Goal: Information Seeking & Learning: Understand process/instructions

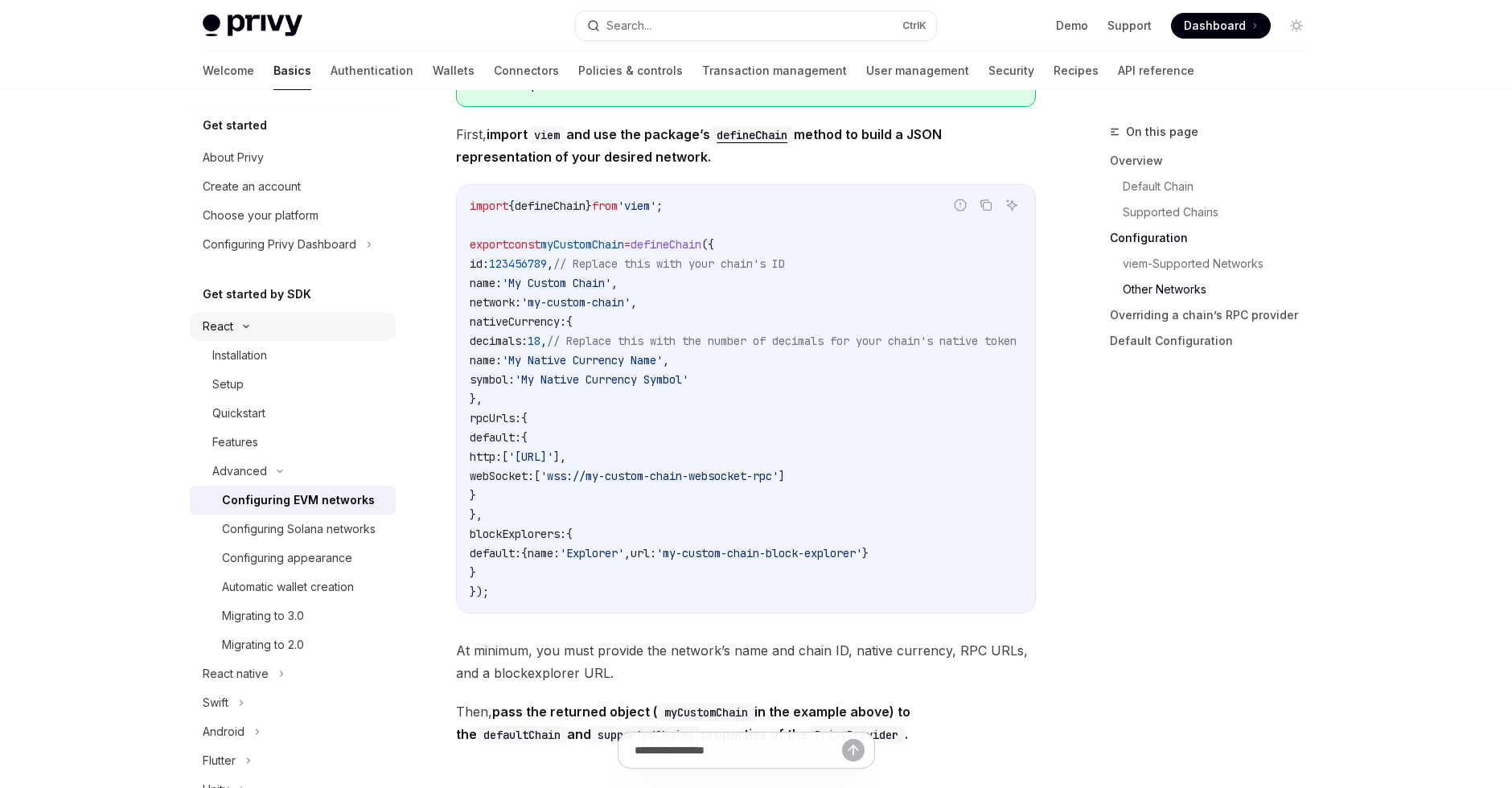
click at [237, 324] on icon at bounding box center [247, 326] width 20 height 7
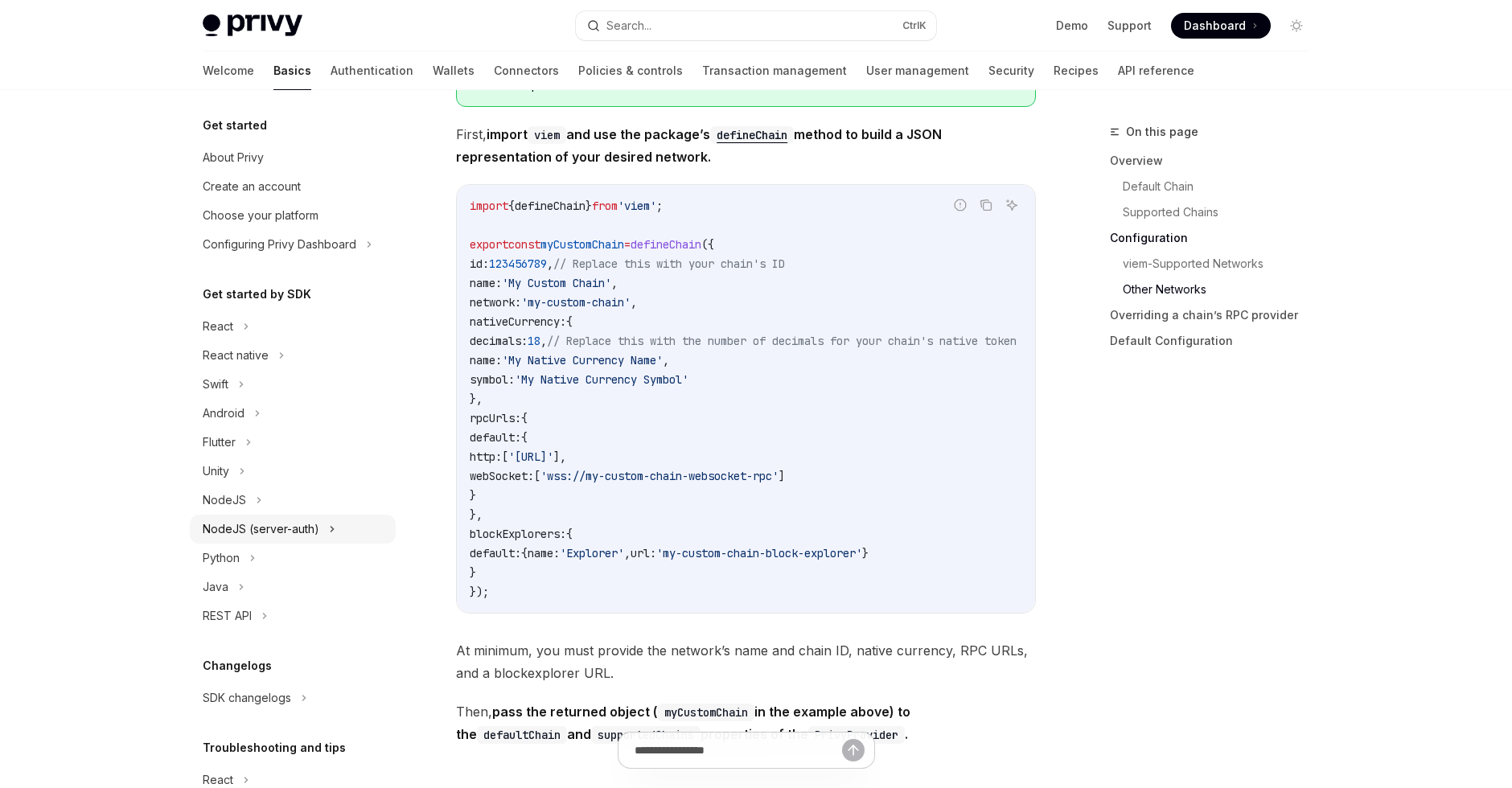
click at [304, 536] on div "NodeJS (server-auth)" at bounding box center [260, 530] width 116 height 20
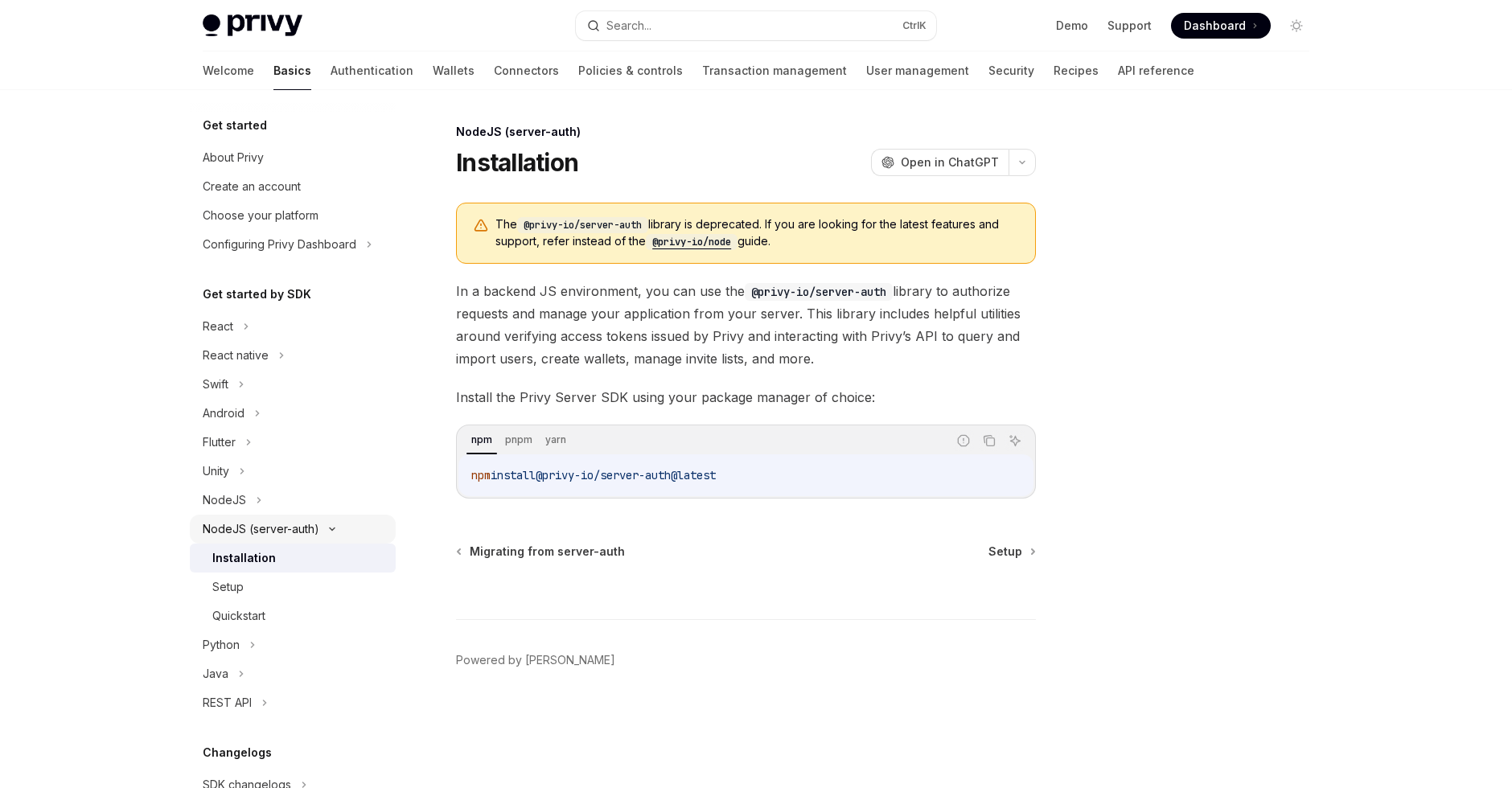
click at [329, 522] on div "NodeJS (server-auth)" at bounding box center [293, 530] width 206 height 29
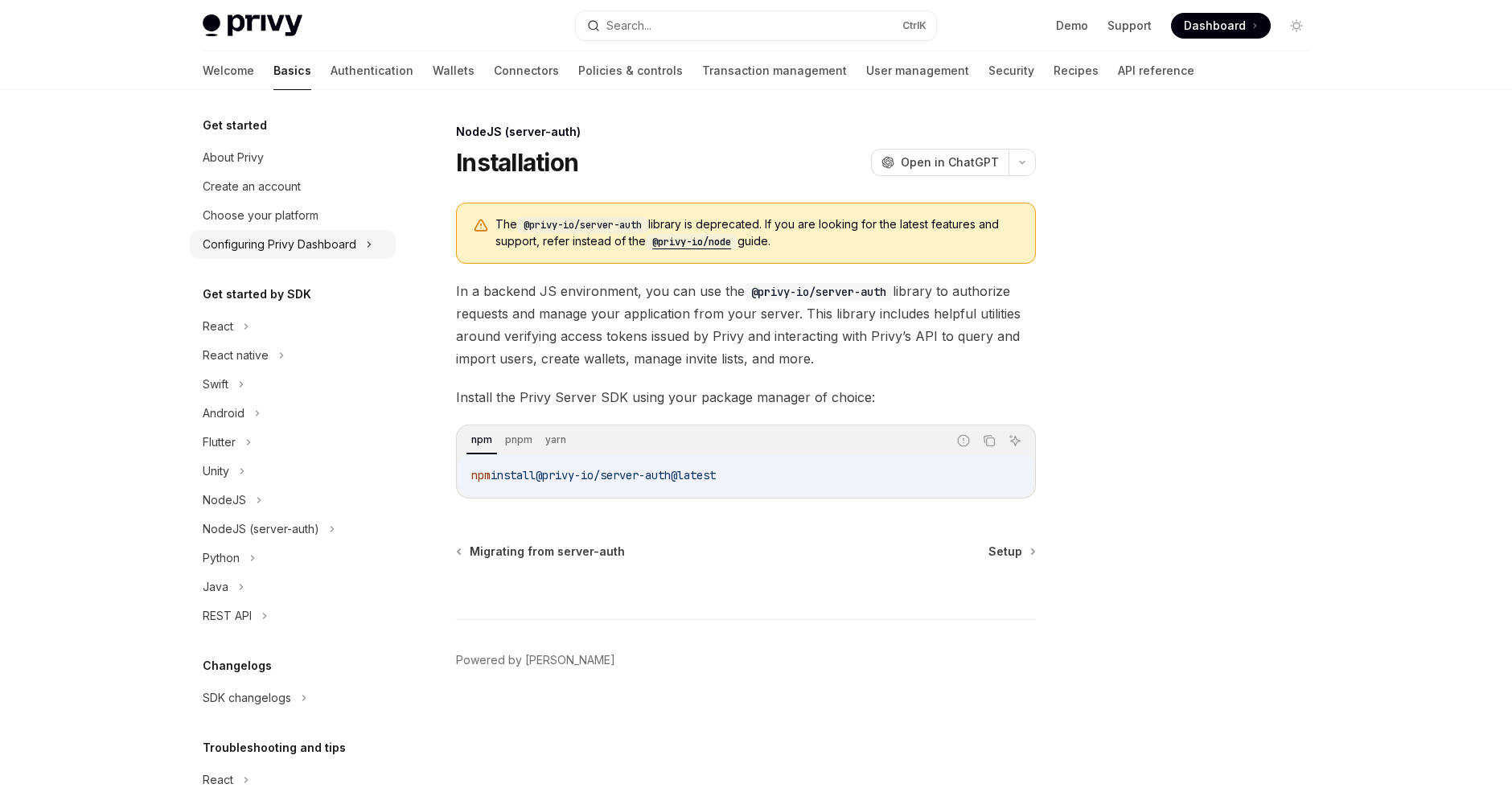
click at [371, 239] on icon at bounding box center [369, 245] width 7 height 20
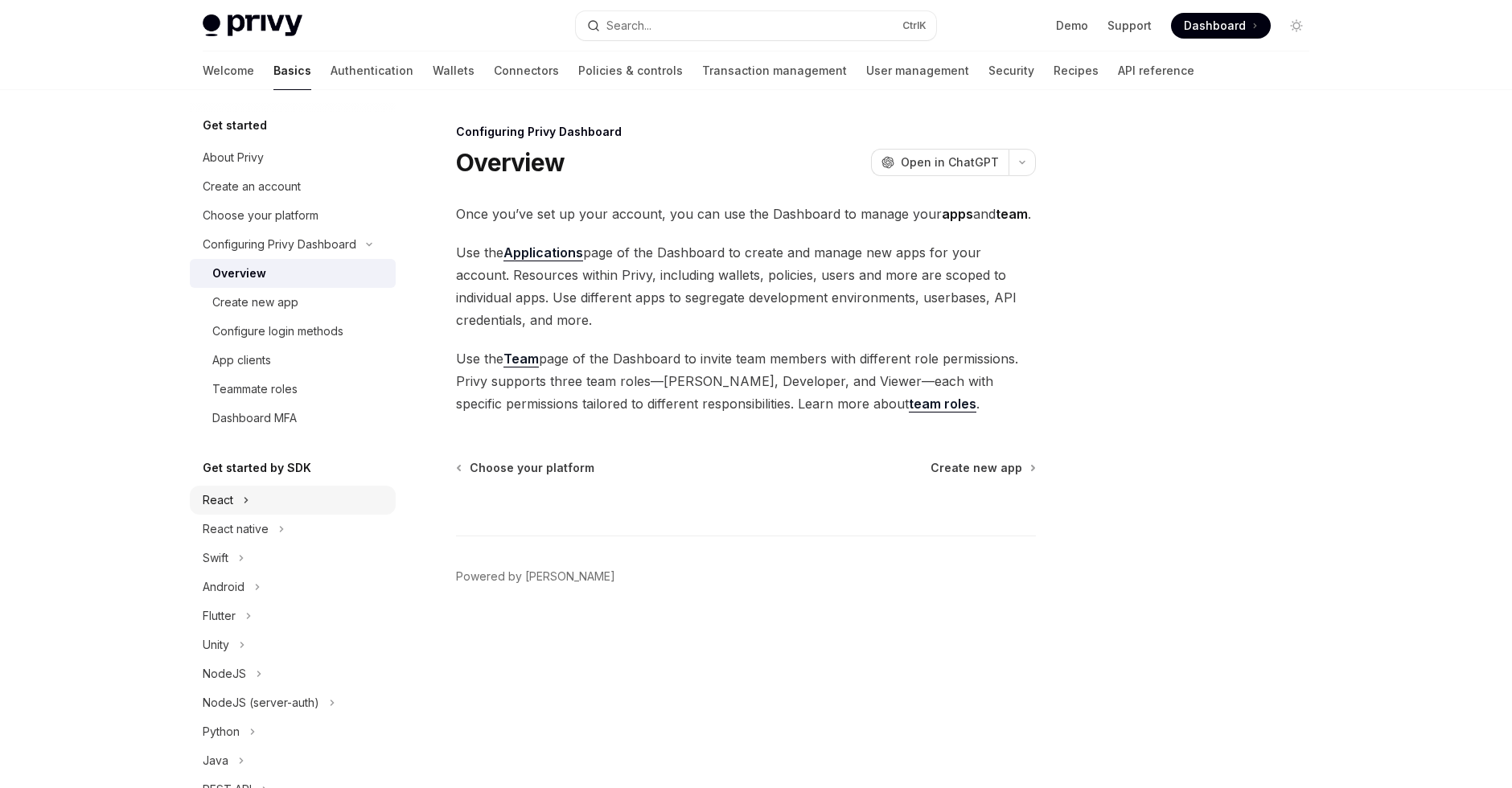
click at [245, 505] on icon at bounding box center [246, 500] width 7 height 20
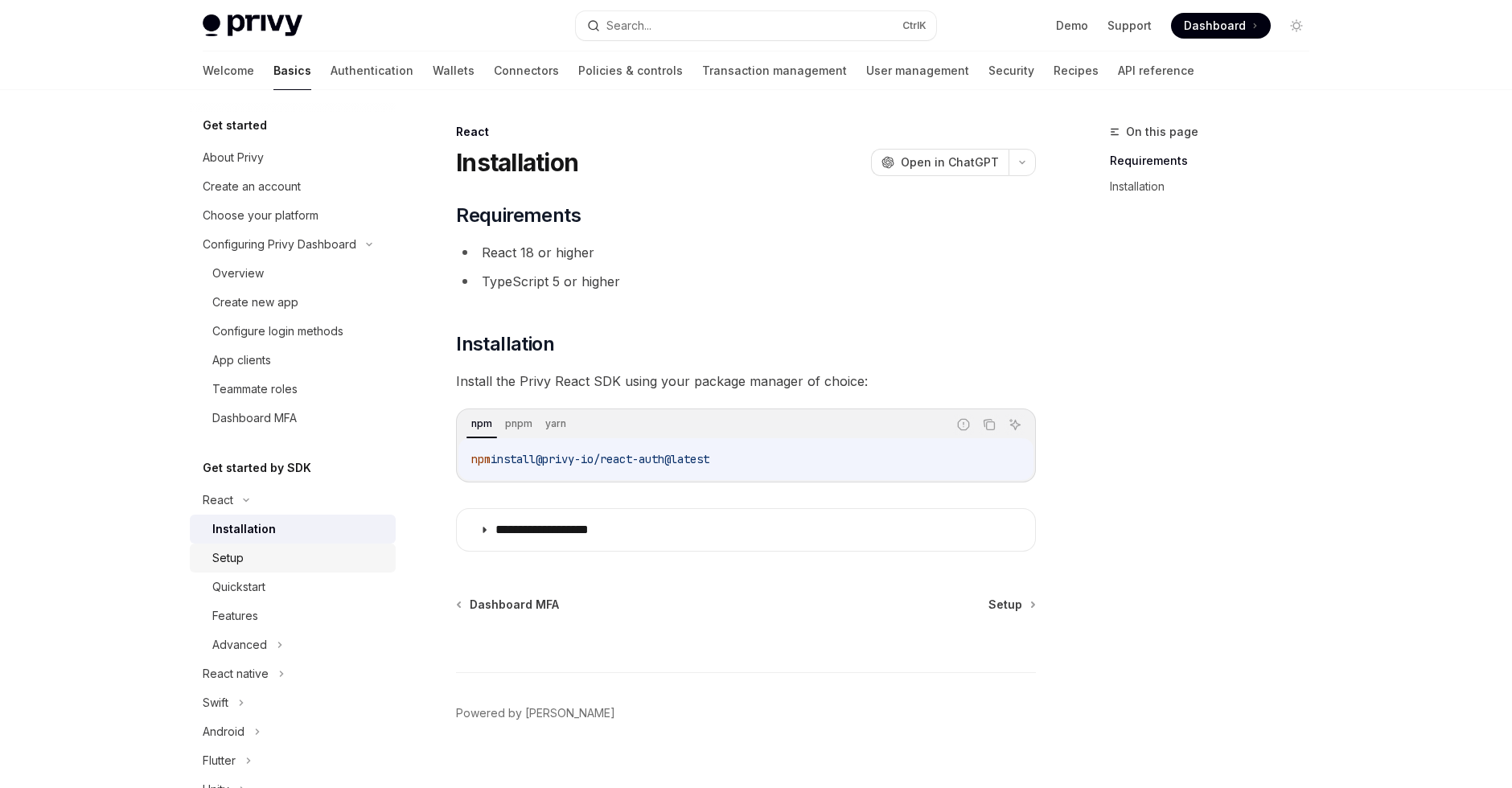
click at [301, 571] on link "Setup" at bounding box center [293, 558] width 206 height 29
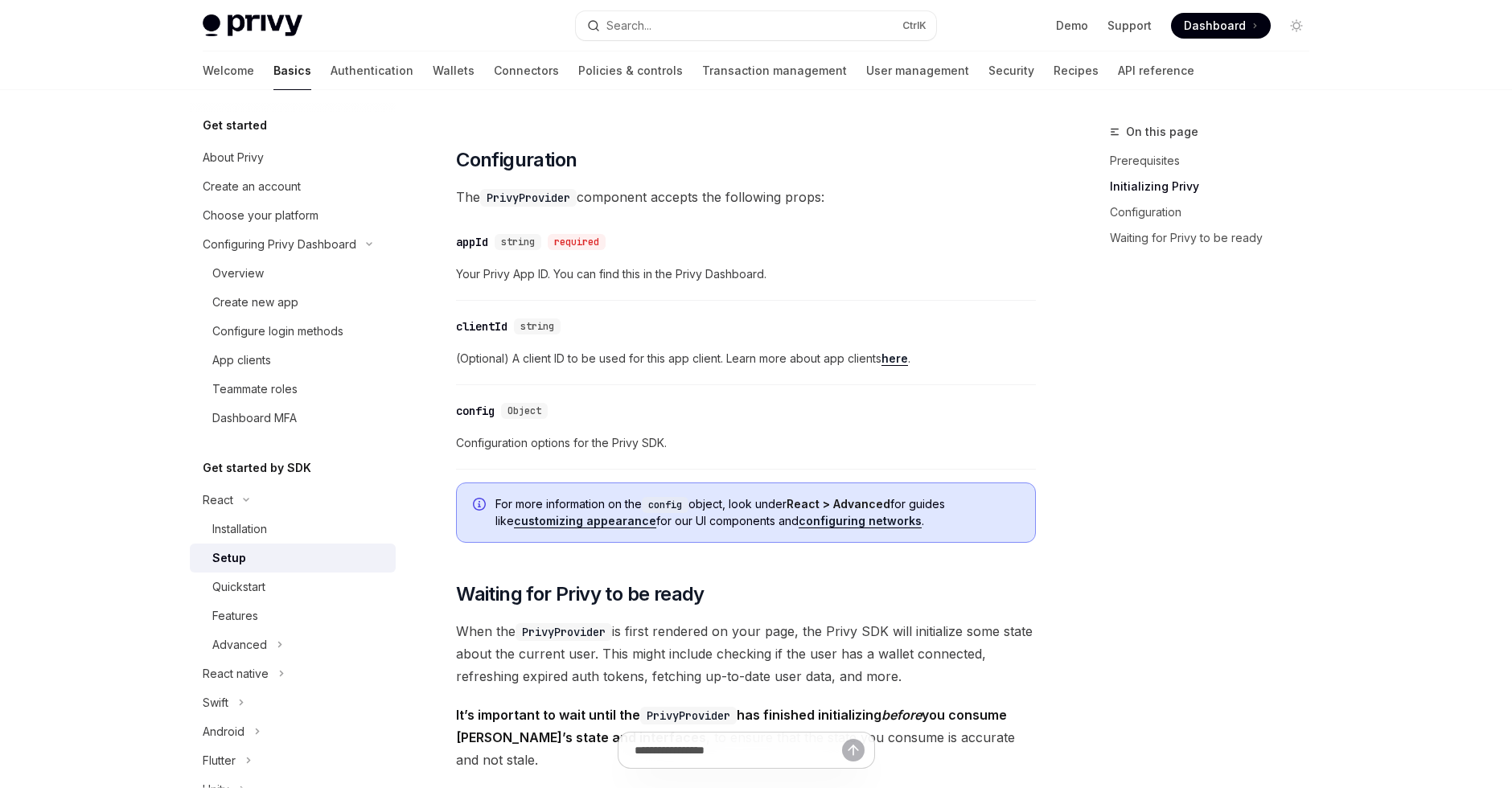
scroll to position [1046, 0]
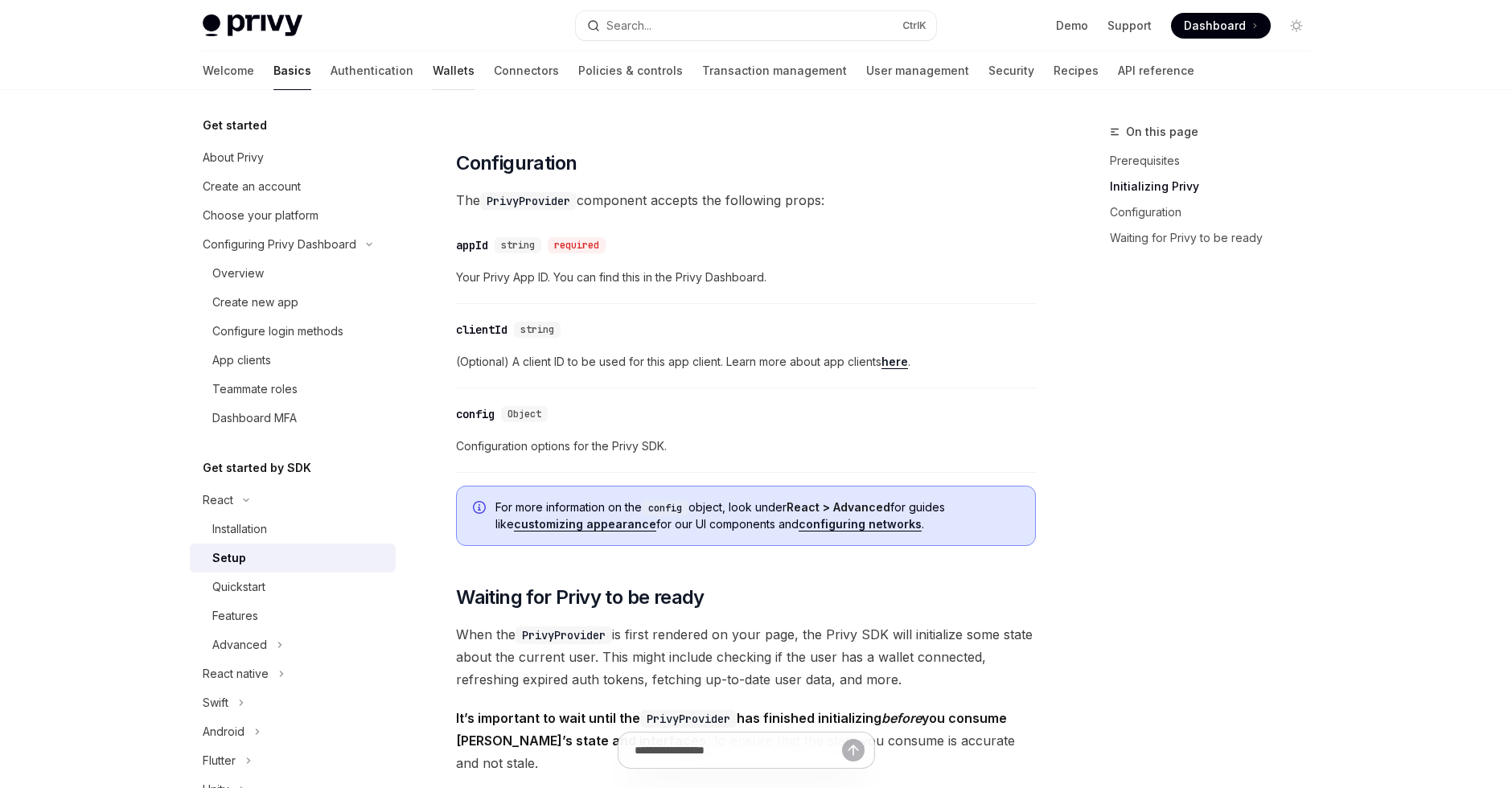
click at [433, 74] on link "Wallets" at bounding box center [453, 70] width 42 height 38
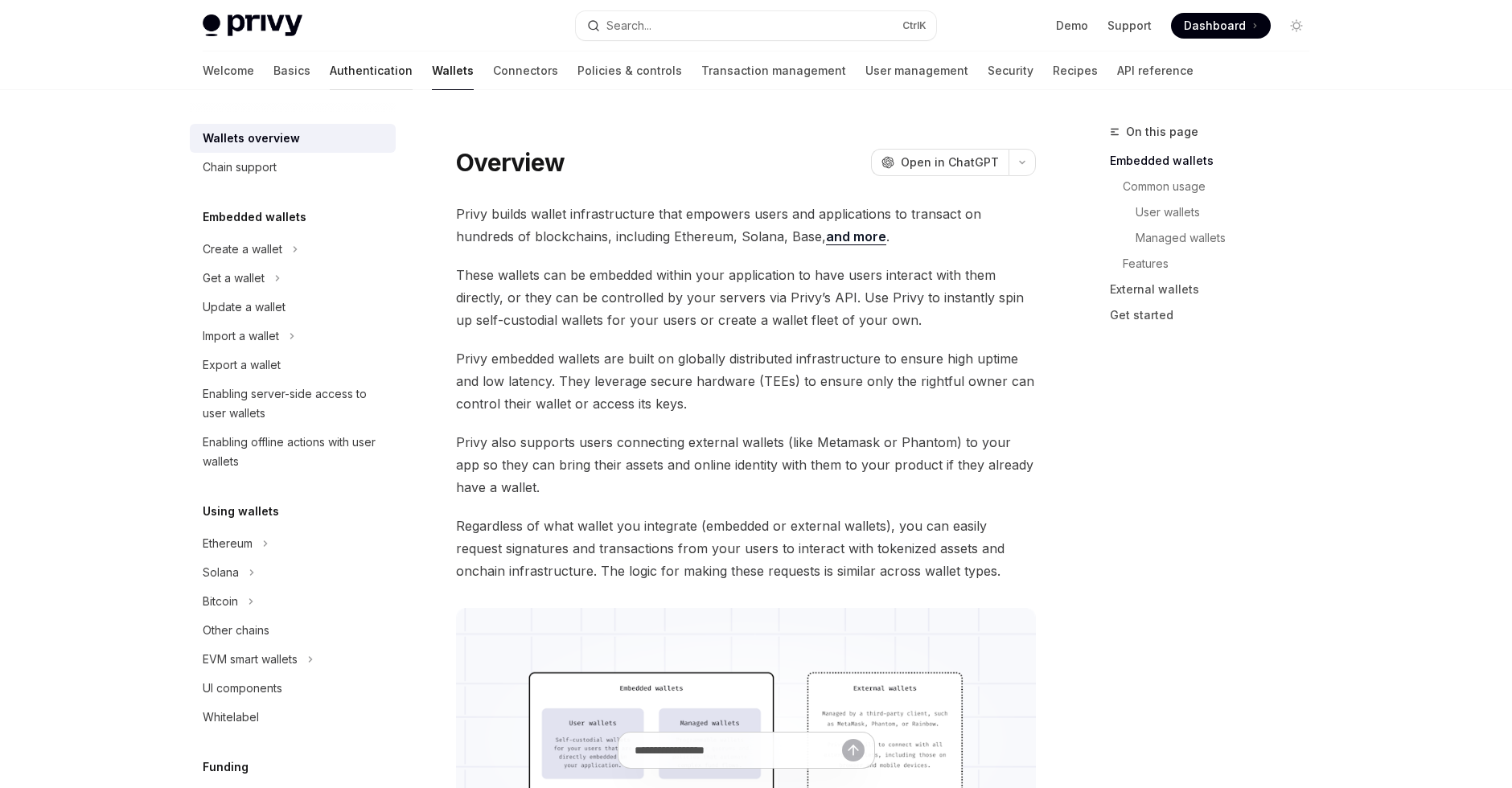
click at [330, 76] on link "Authentication" at bounding box center [371, 70] width 83 height 38
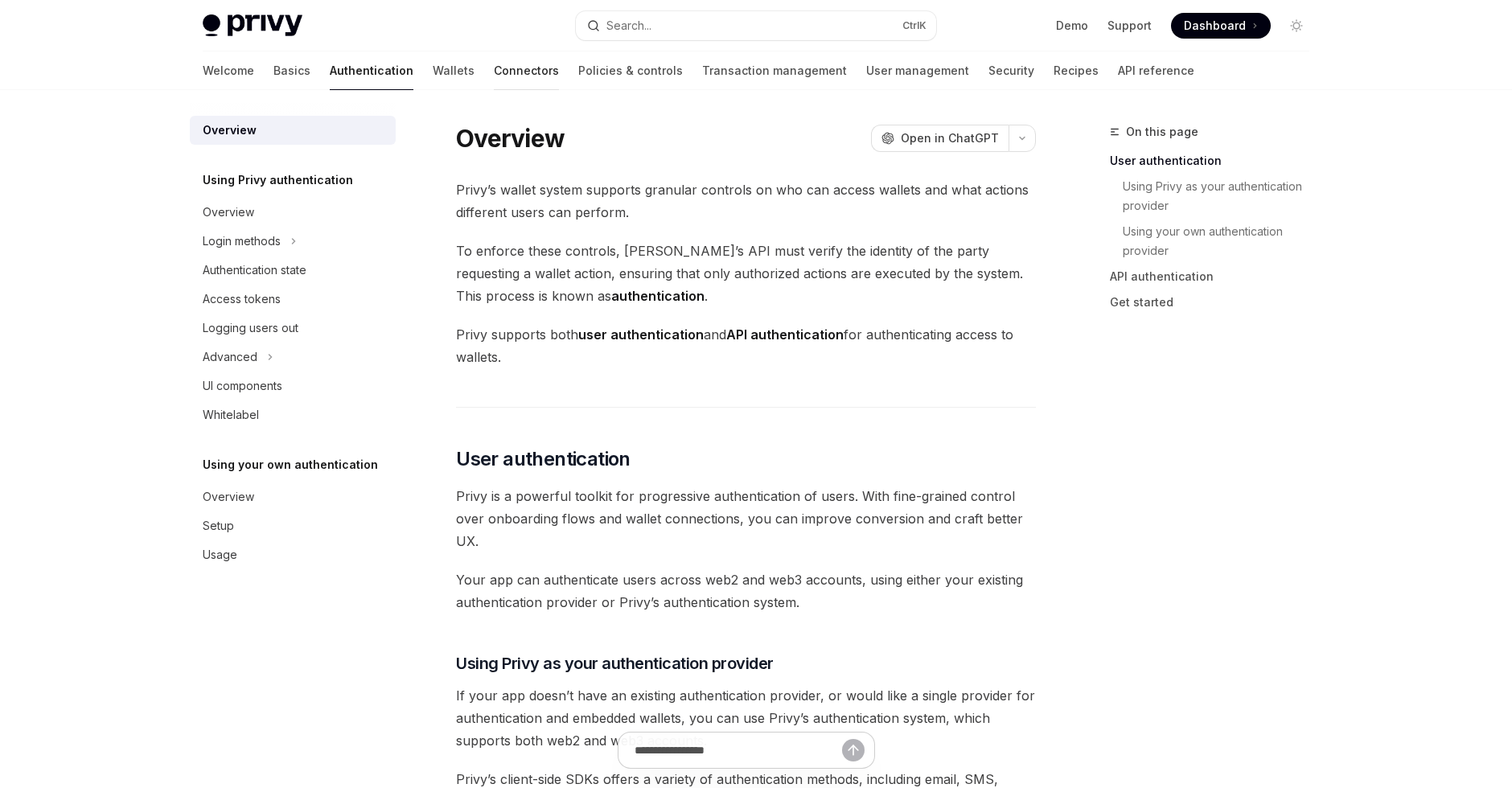
click at [494, 79] on link "Connectors" at bounding box center [527, 70] width 66 height 38
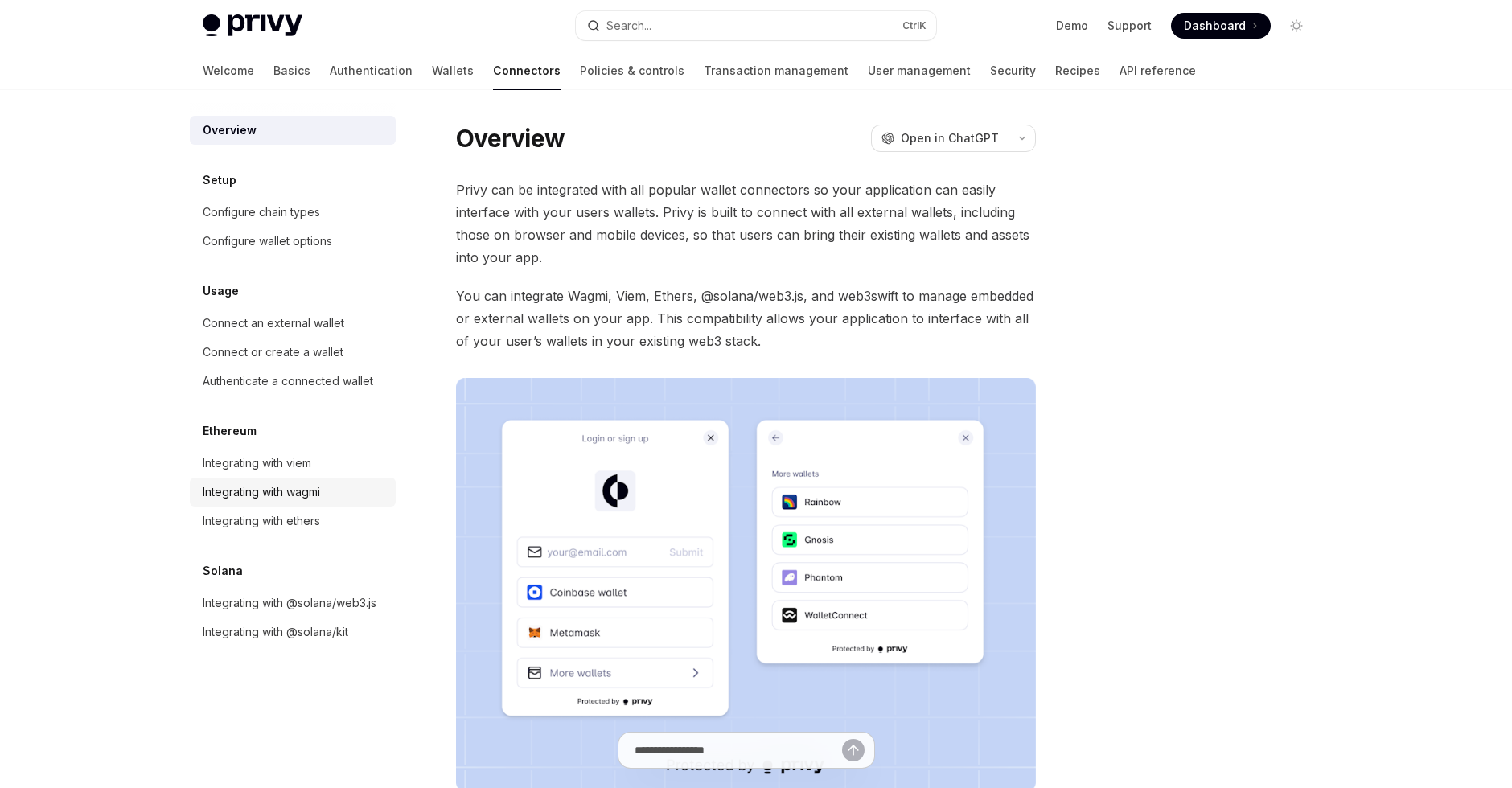
click at [292, 497] on div "Integrating with wagmi" at bounding box center [261, 492] width 117 height 20
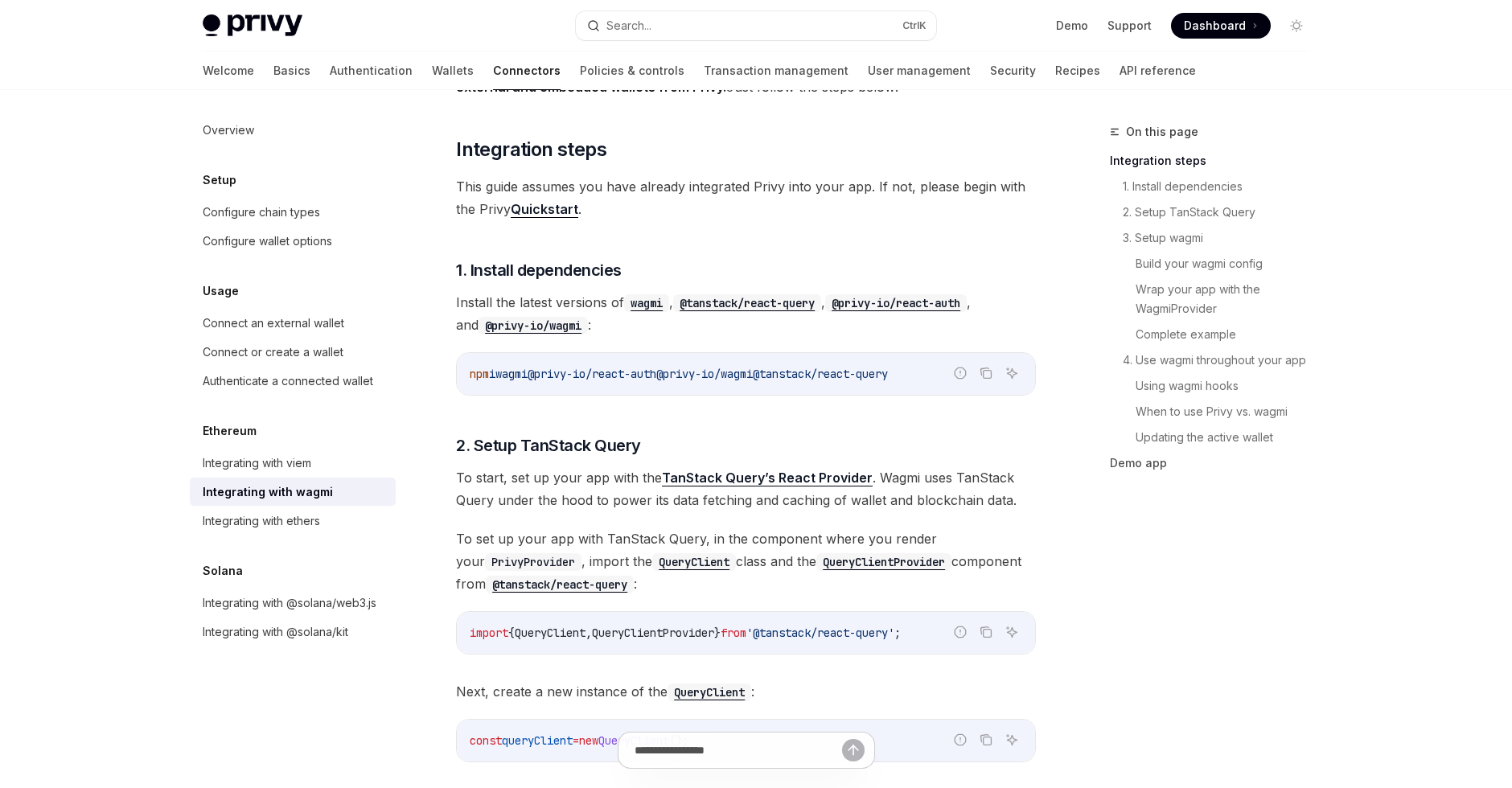
scroll to position [212, 0]
click at [985, 440] on h3 "​ 2. Setup TanStack Query" at bounding box center [746, 443] width 579 height 23
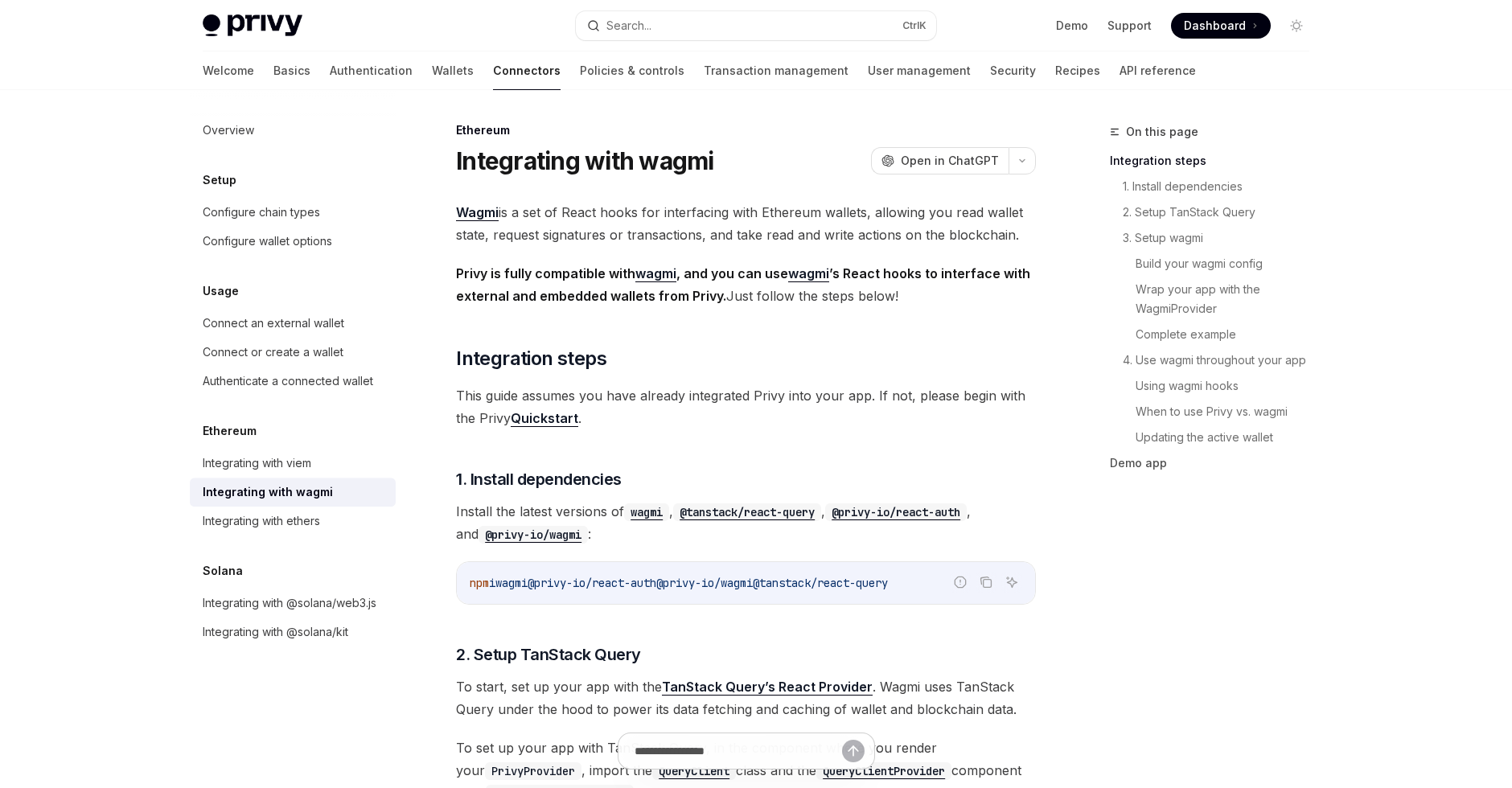
scroll to position [0, 0]
click at [291, 463] on div "Integrating with viem" at bounding box center [256, 463] width 109 height 20
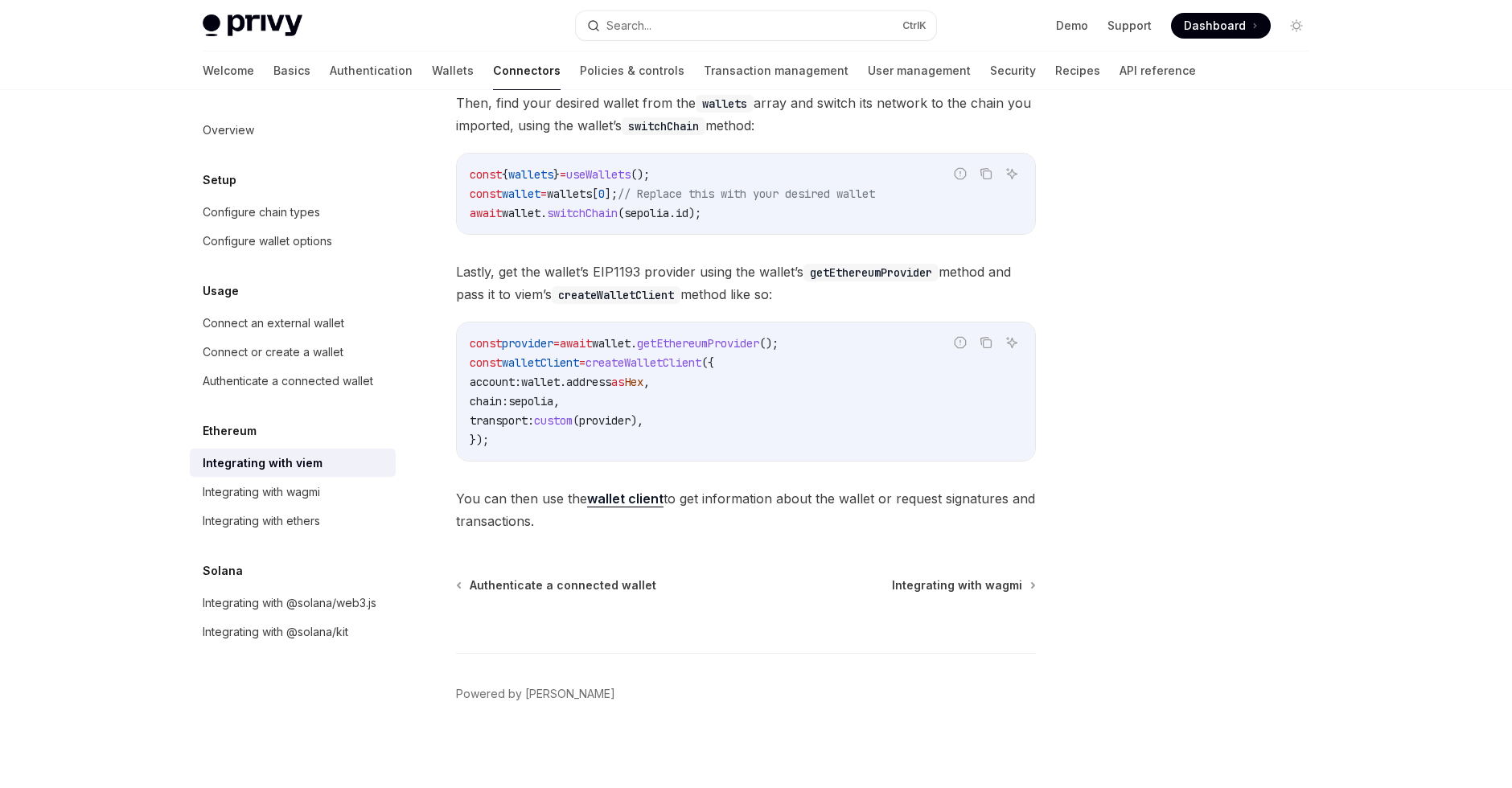
scroll to position [368, 0]
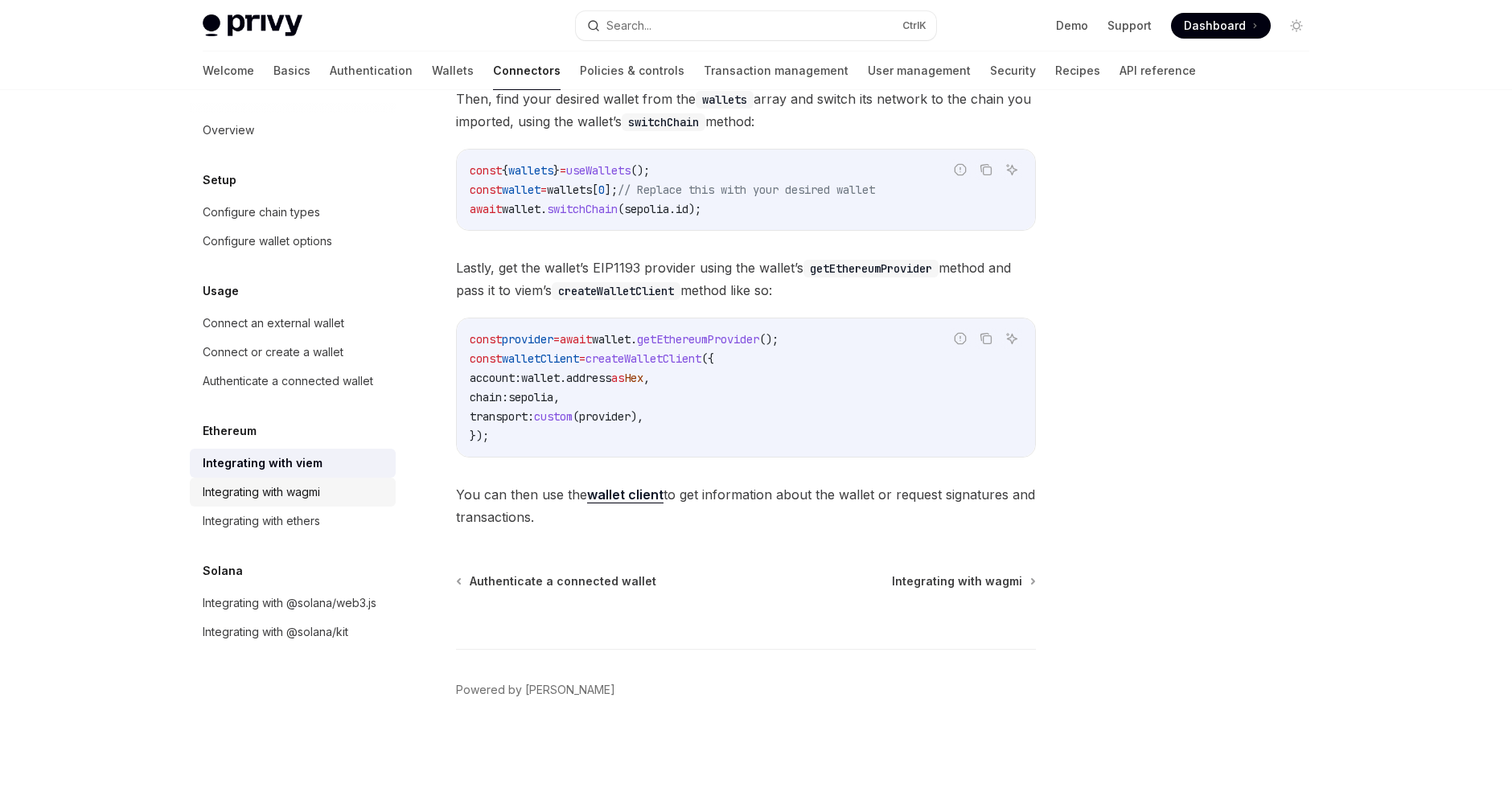
click at [288, 501] on div "Integrating with wagmi" at bounding box center [261, 492] width 117 height 20
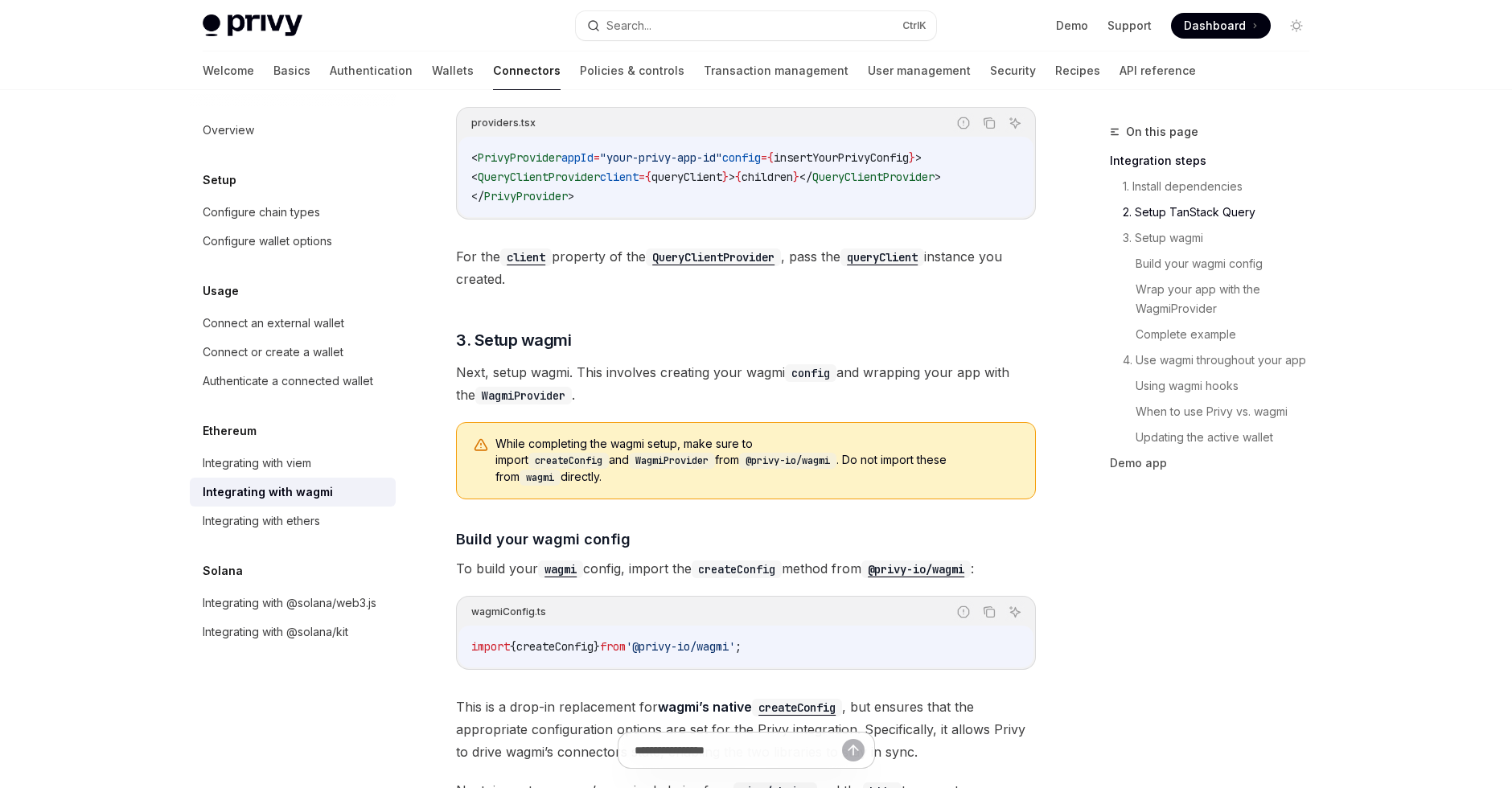
scroll to position [955, 0]
click at [1222, 419] on link "When to use Privy vs. wagmi" at bounding box center [1228, 412] width 187 height 25
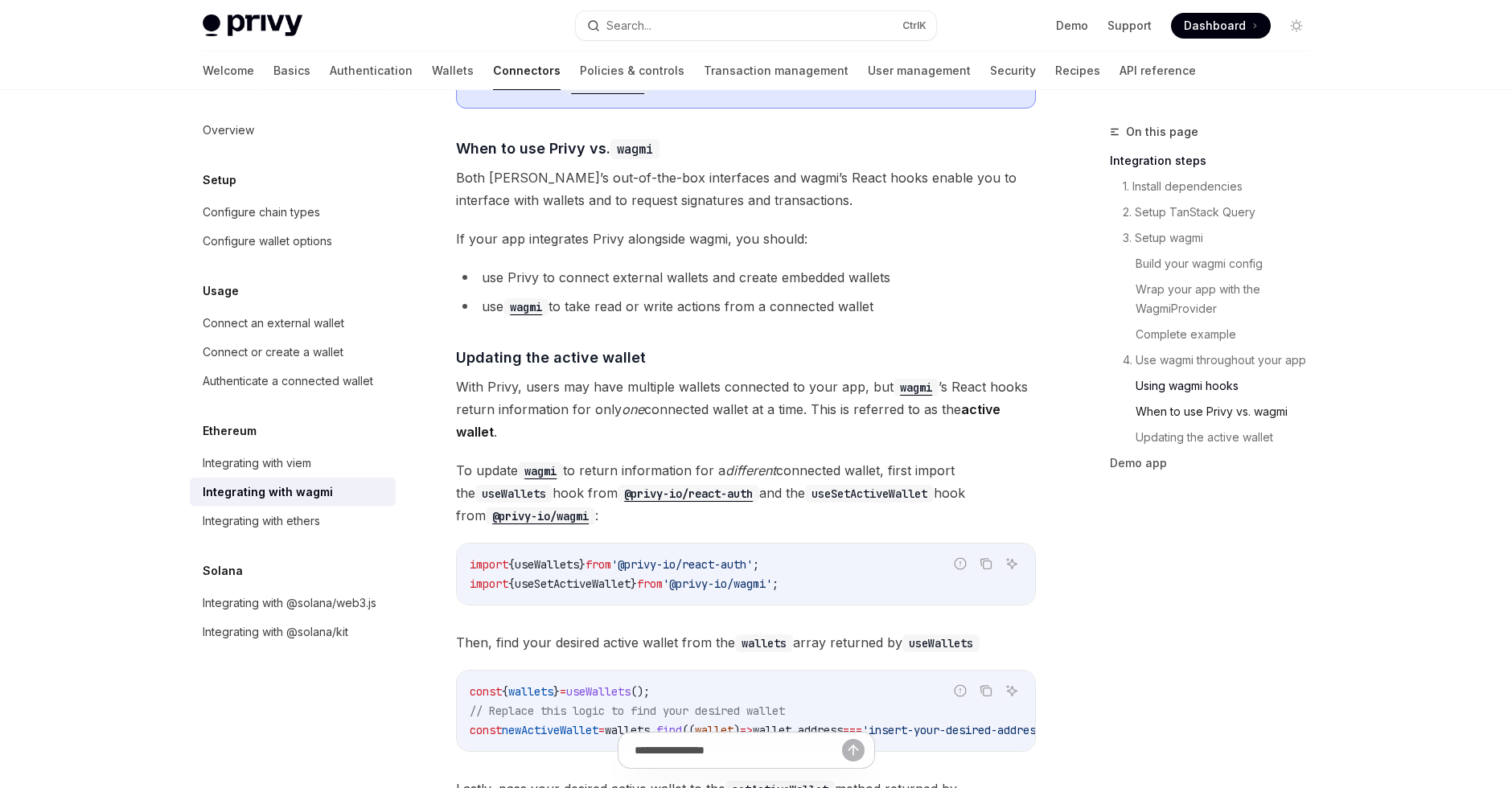
scroll to position [4053, 0]
click at [579, 74] on link "Policies & controls" at bounding box center [631, 70] width 105 height 38
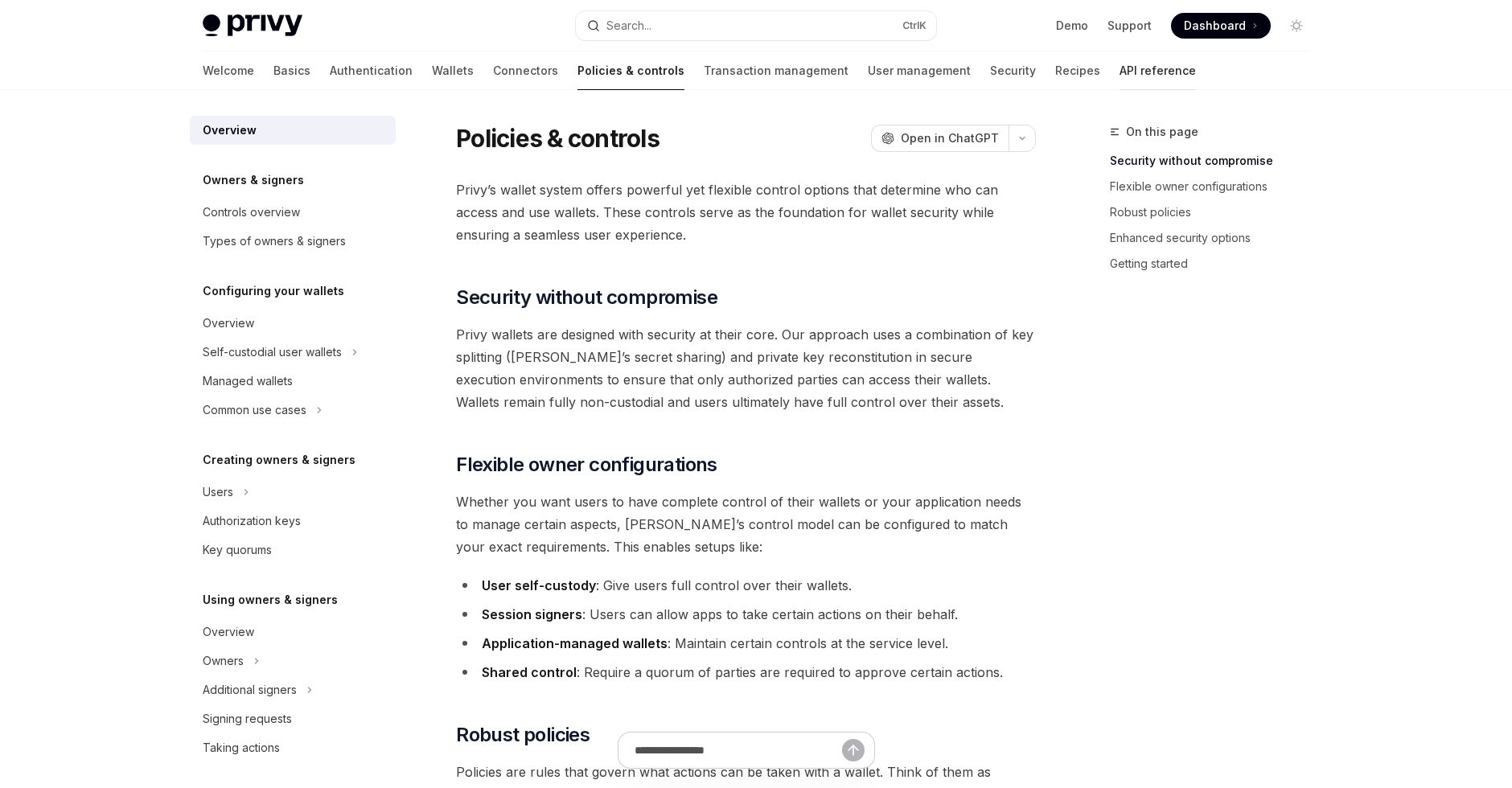
click at [1120, 72] on link "API reference" at bounding box center [1158, 70] width 76 height 38
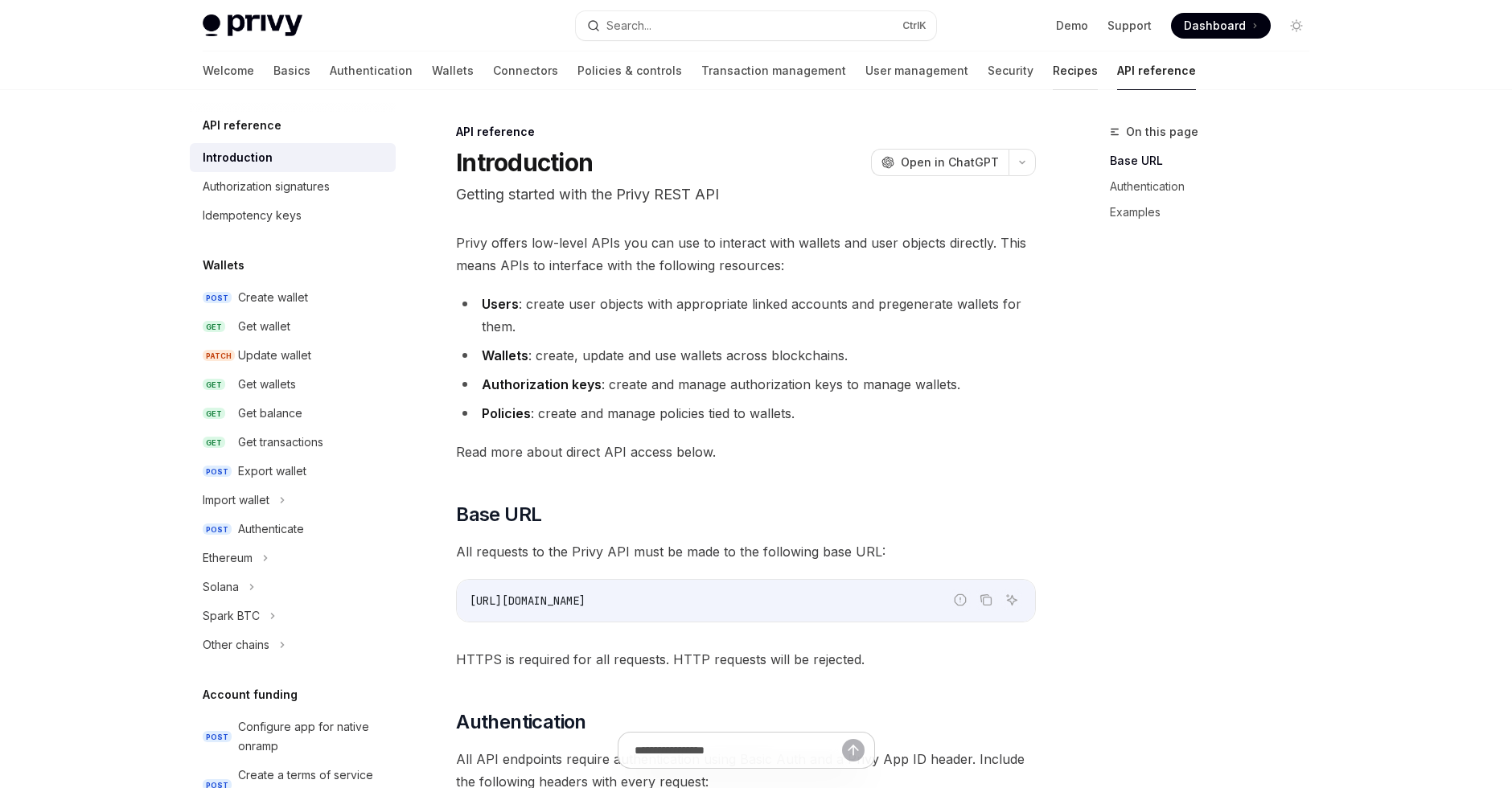
click at [1053, 70] on link "Recipes" at bounding box center [1076, 70] width 45 height 38
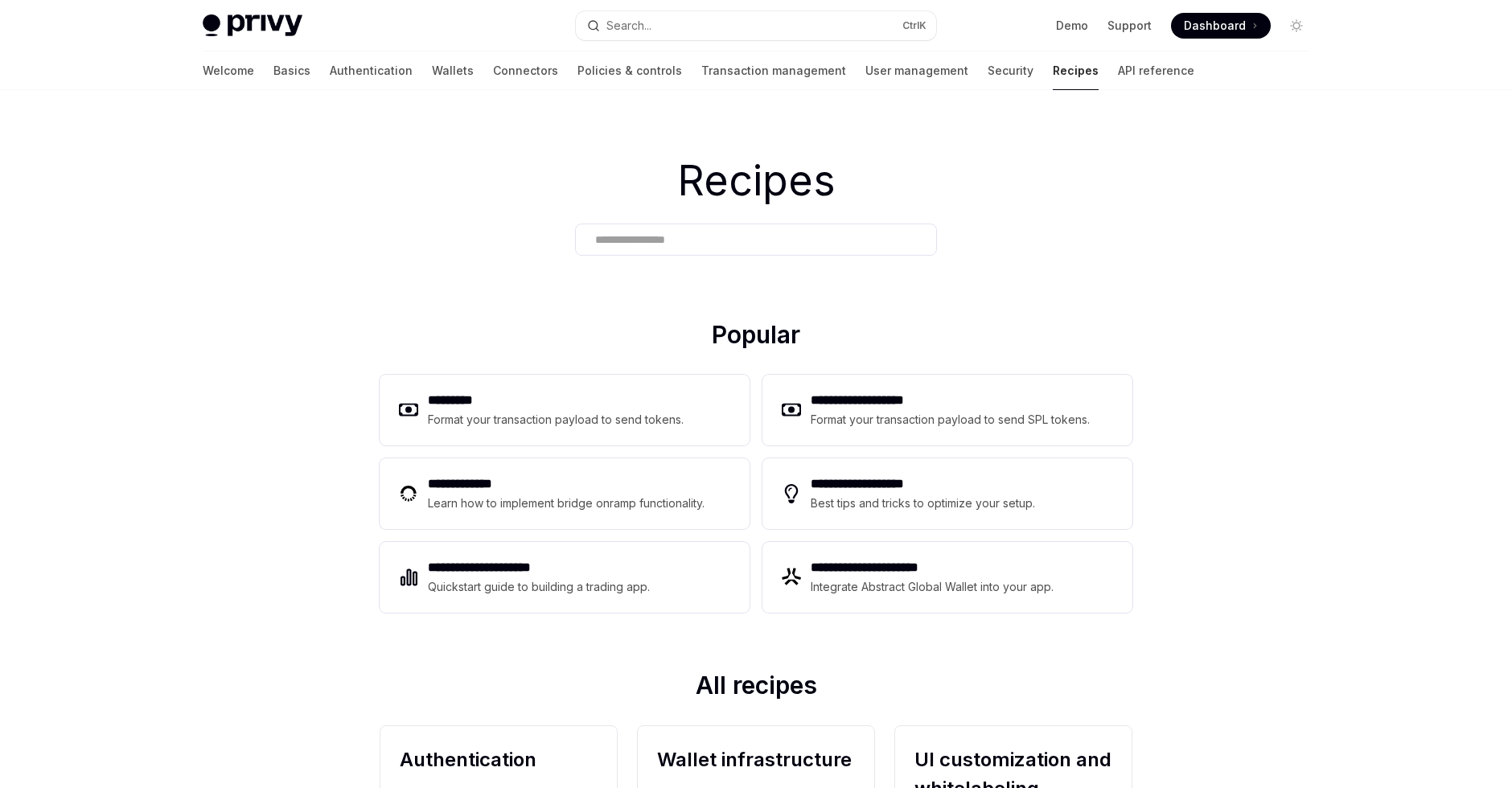
click at [887, 69] on div "Welcome Basics Authentication Wallets Connectors Policies & controls Transactio…" at bounding box center [698, 70] width 991 height 38
click at [987, 77] on link "Security" at bounding box center [1010, 70] width 46 height 38
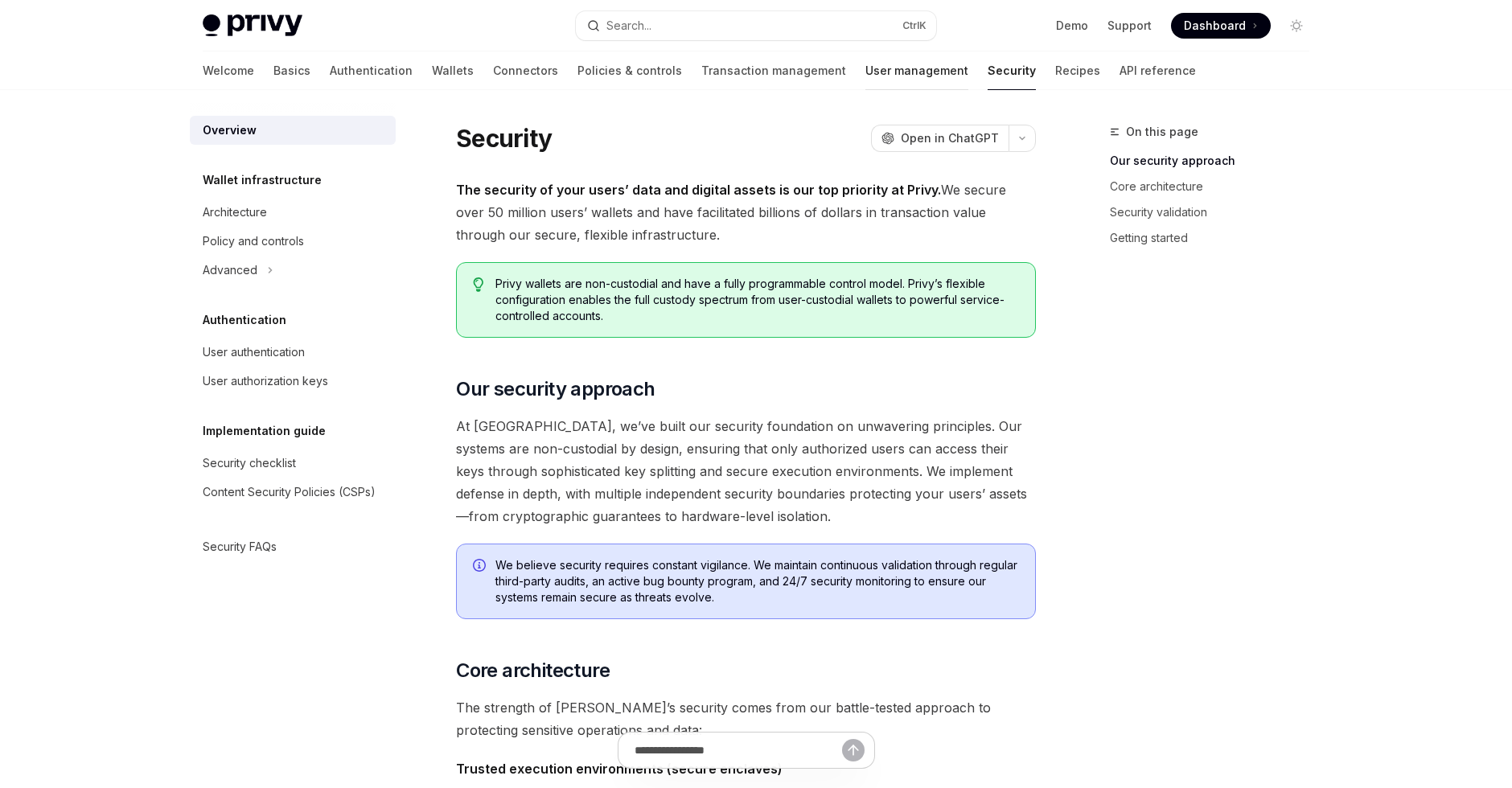
click at [865, 73] on link "User management" at bounding box center [916, 70] width 103 height 38
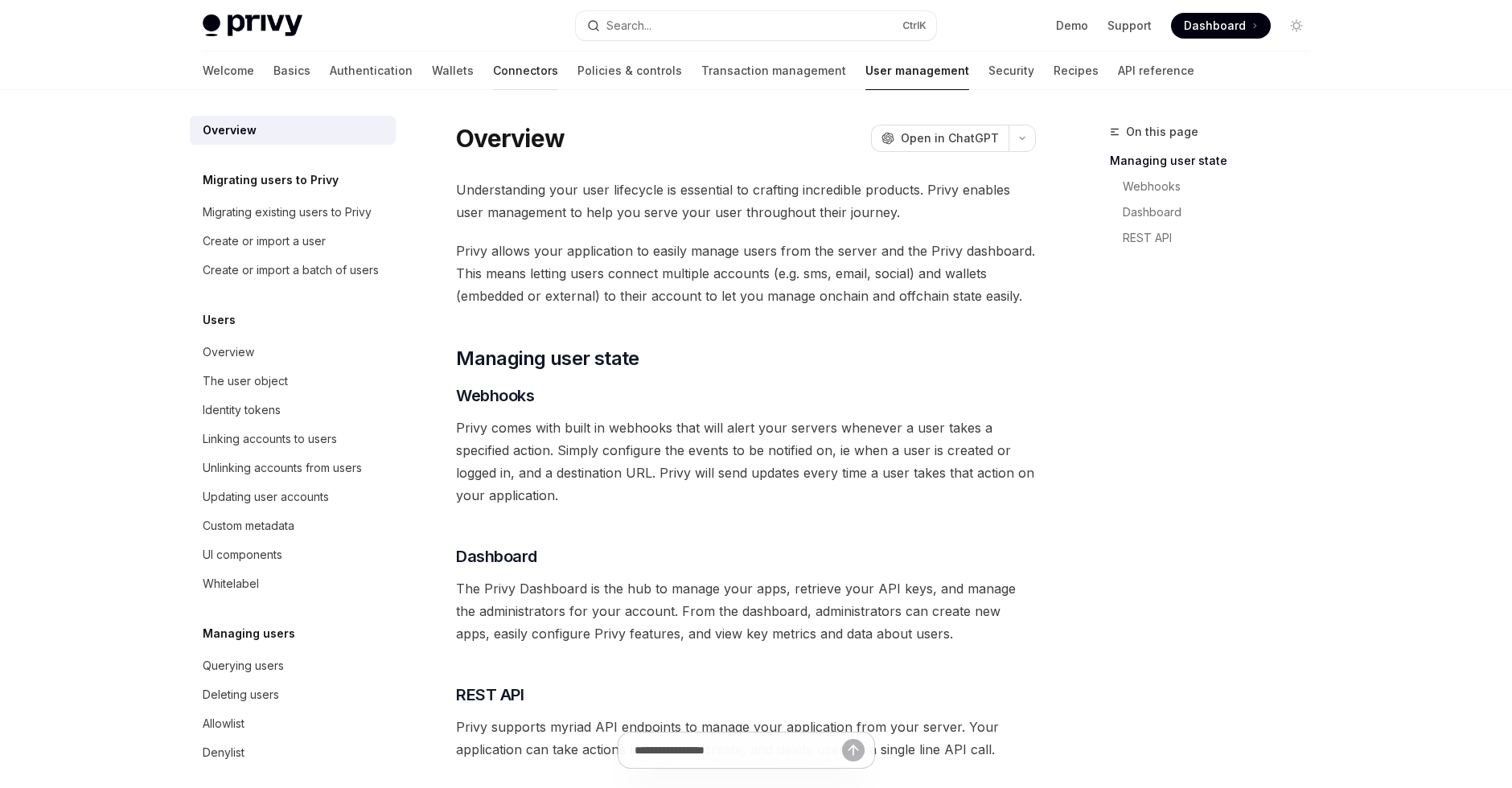
click at [493, 70] on link "Connectors" at bounding box center [526, 70] width 66 height 38
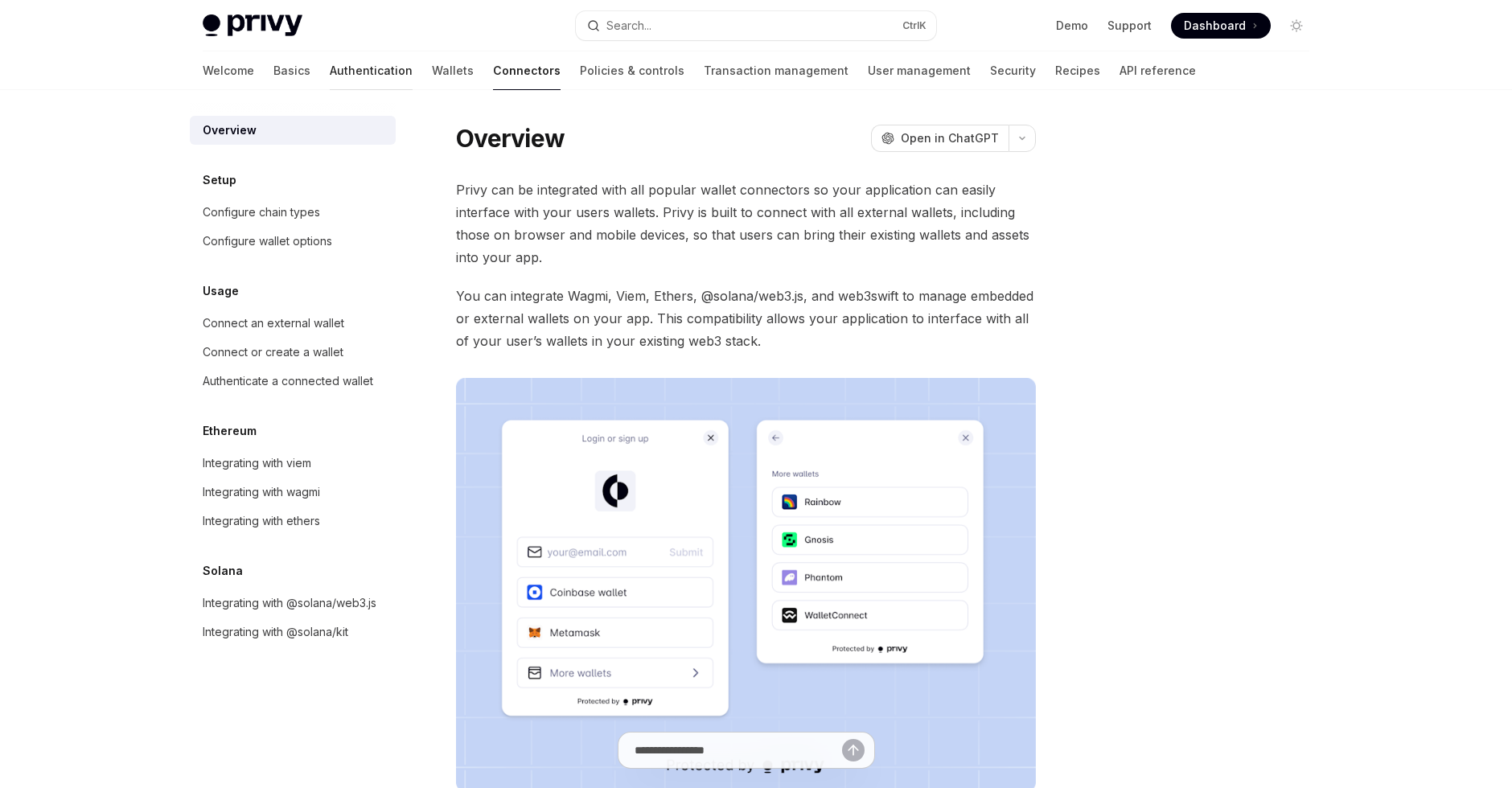
click at [330, 74] on link "Authentication" at bounding box center [371, 70] width 83 height 38
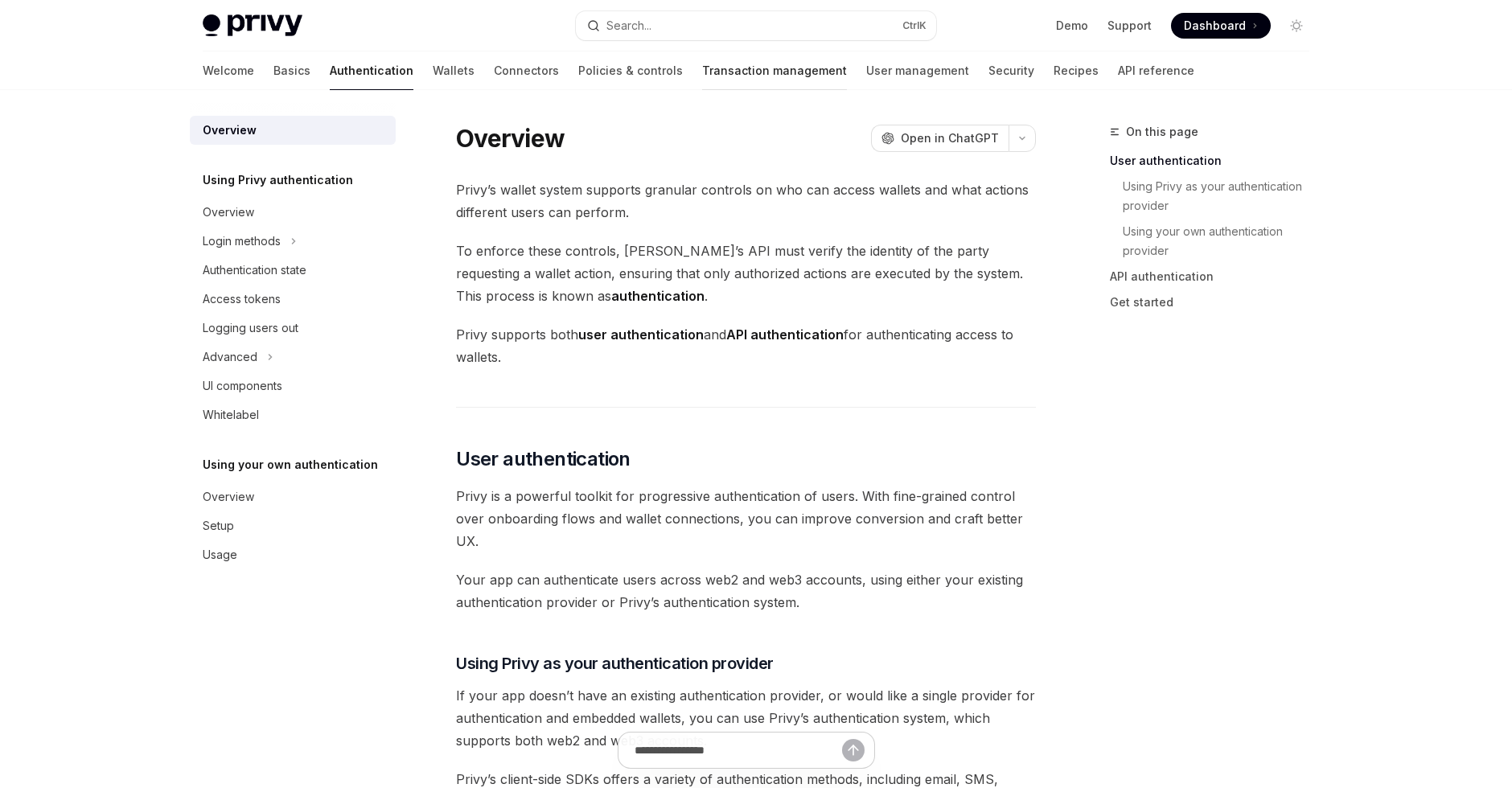
click at [713, 70] on link "Transaction management" at bounding box center [774, 70] width 145 height 38
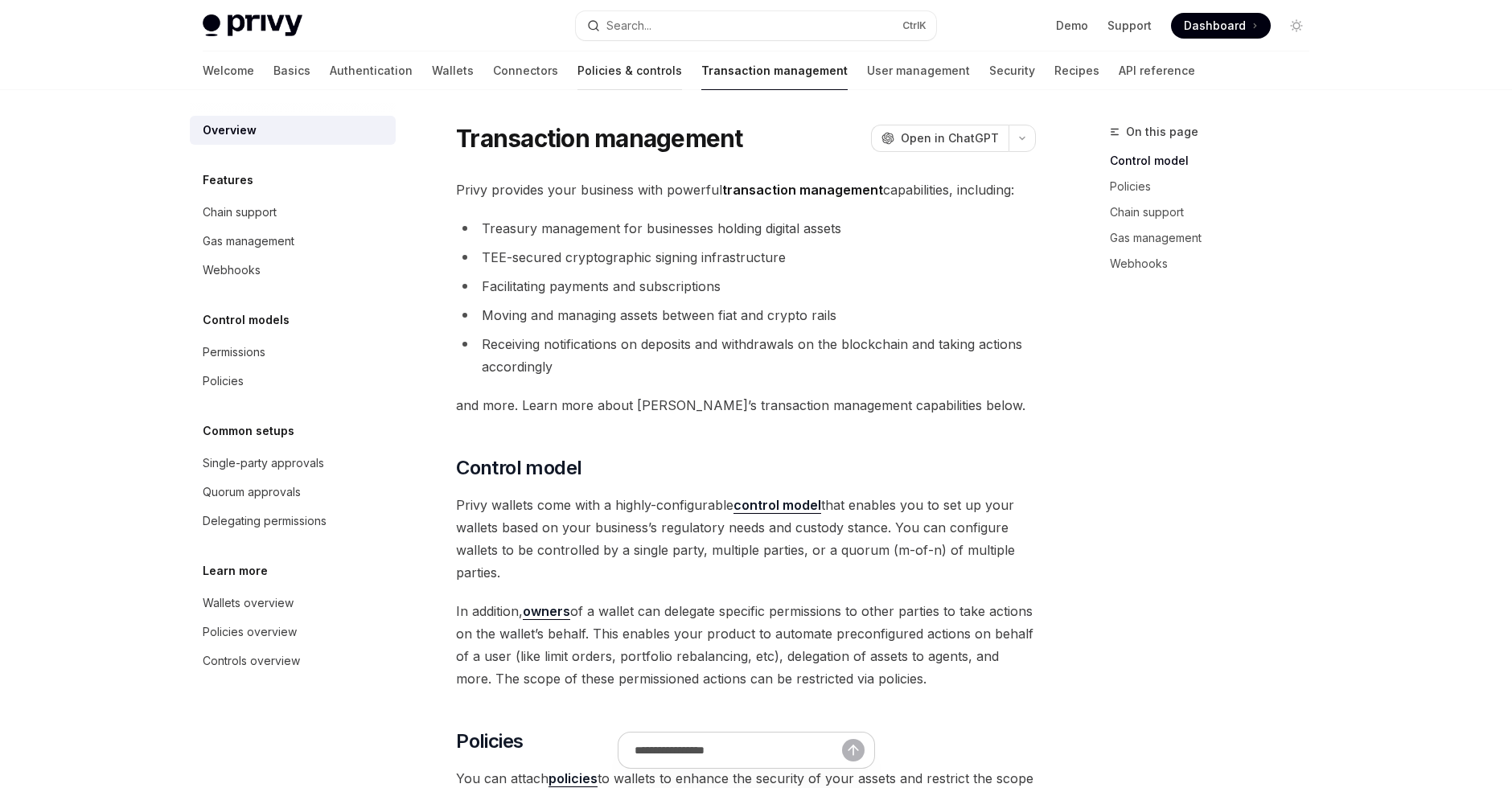
click at [577, 78] on link "Policies & controls" at bounding box center [629, 70] width 105 height 38
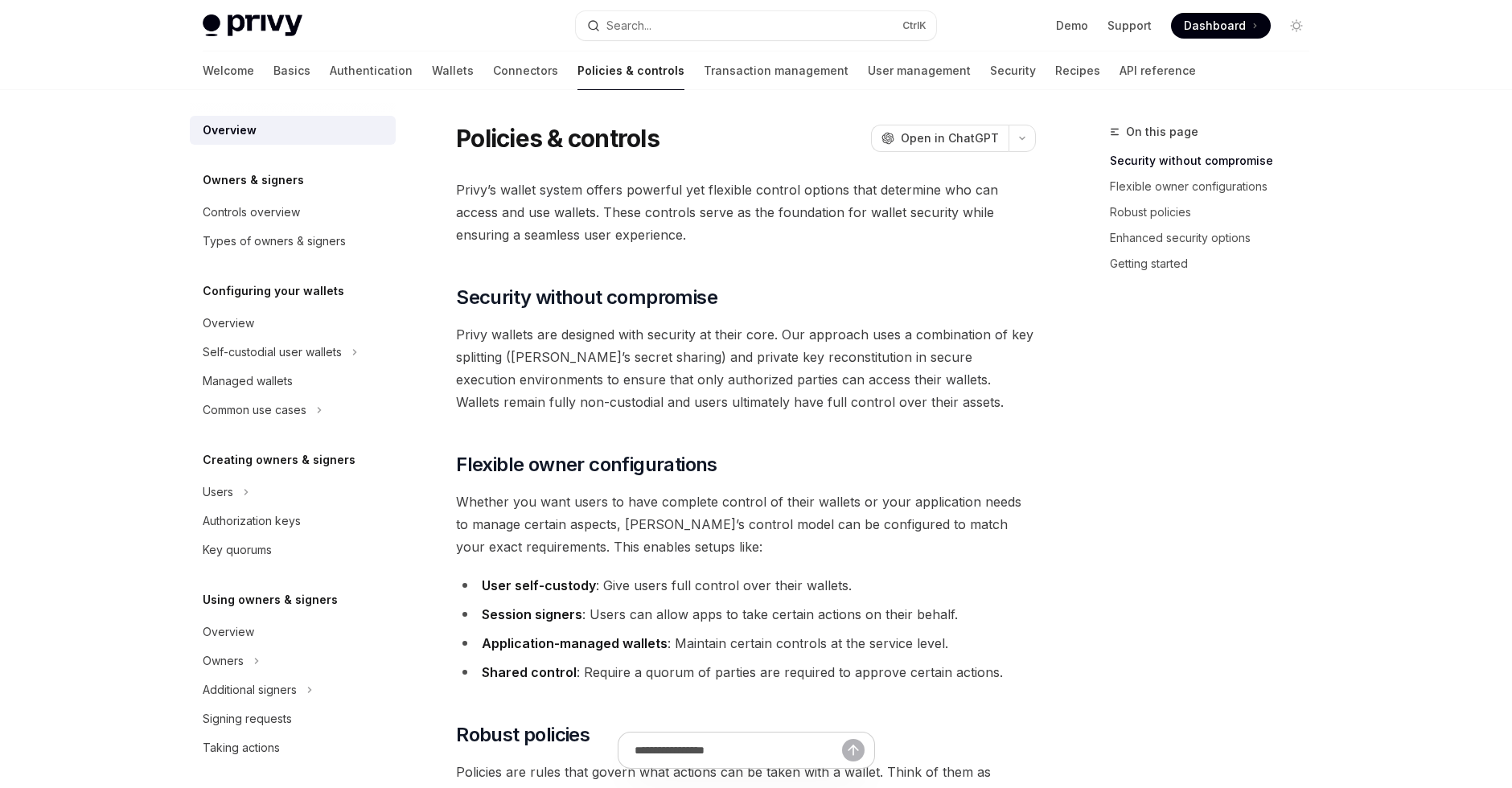
click at [494, 78] on div "Welcome Basics Authentication Wallets Connectors Policies & controls Transactio…" at bounding box center [699, 70] width 993 height 38
click at [478, 78] on div "Welcome Basics Authentication Wallets Connectors Policies & controls Transactio…" at bounding box center [699, 70] width 993 height 38
click at [432, 72] on link "Wallets" at bounding box center [452, 70] width 42 height 38
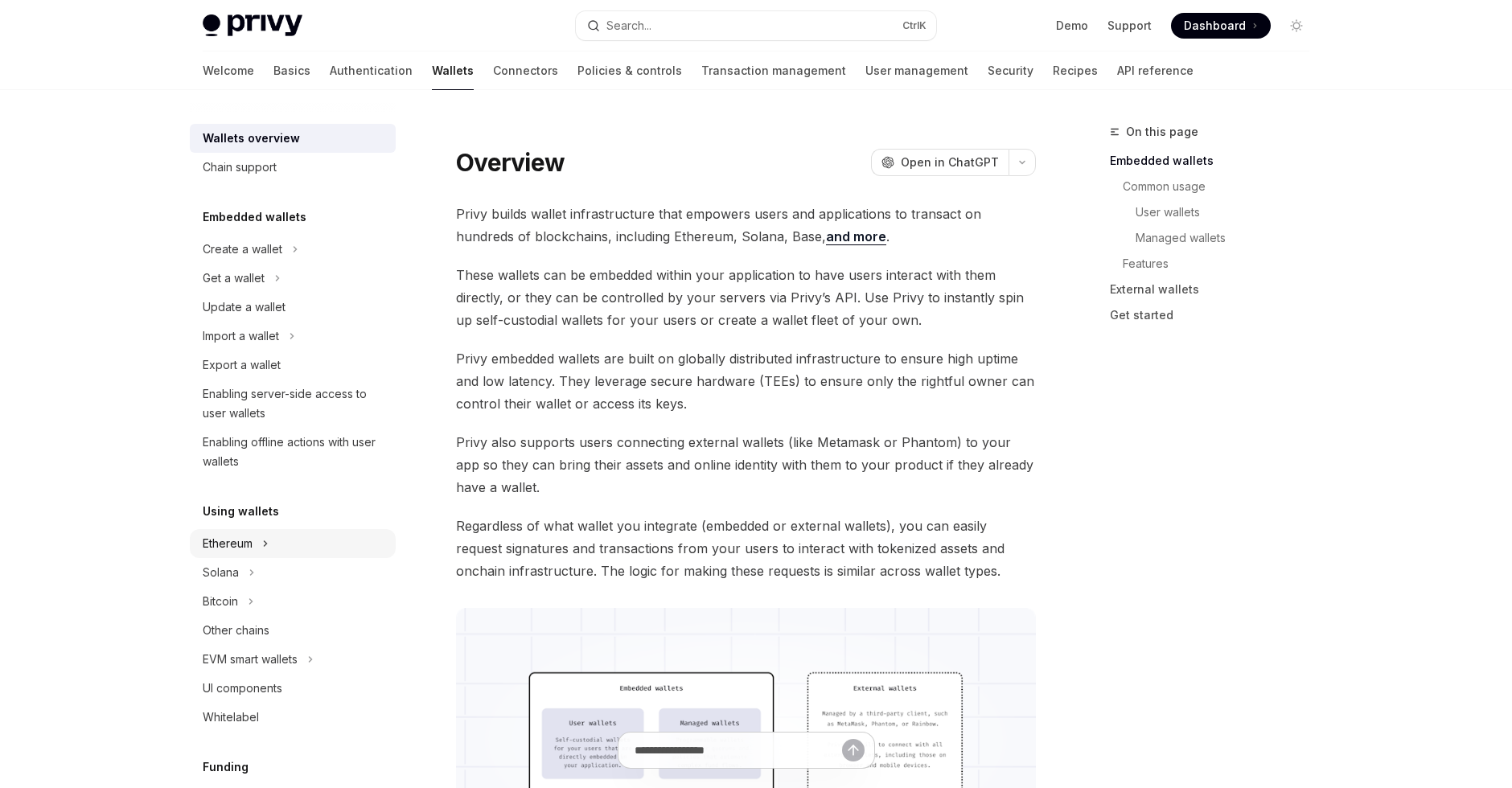
click at [264, 543] on icon at bounding box center [265, 544] width 7 height 20
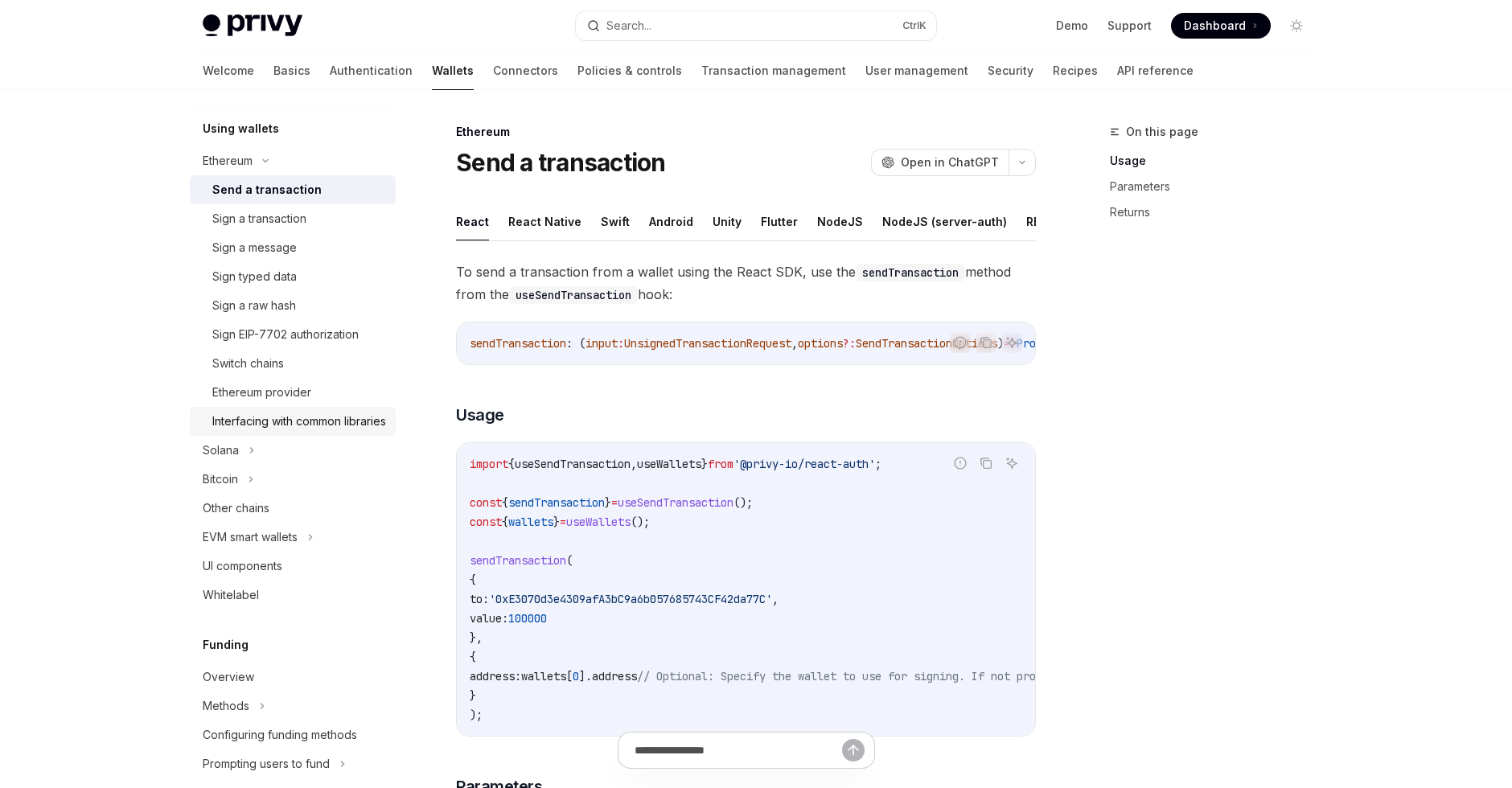
scroll to position [386, 0]
click at [299, 359] on div "Switch chains" at bounding box center [298, 360] width 173 height 20
type textarea "*"
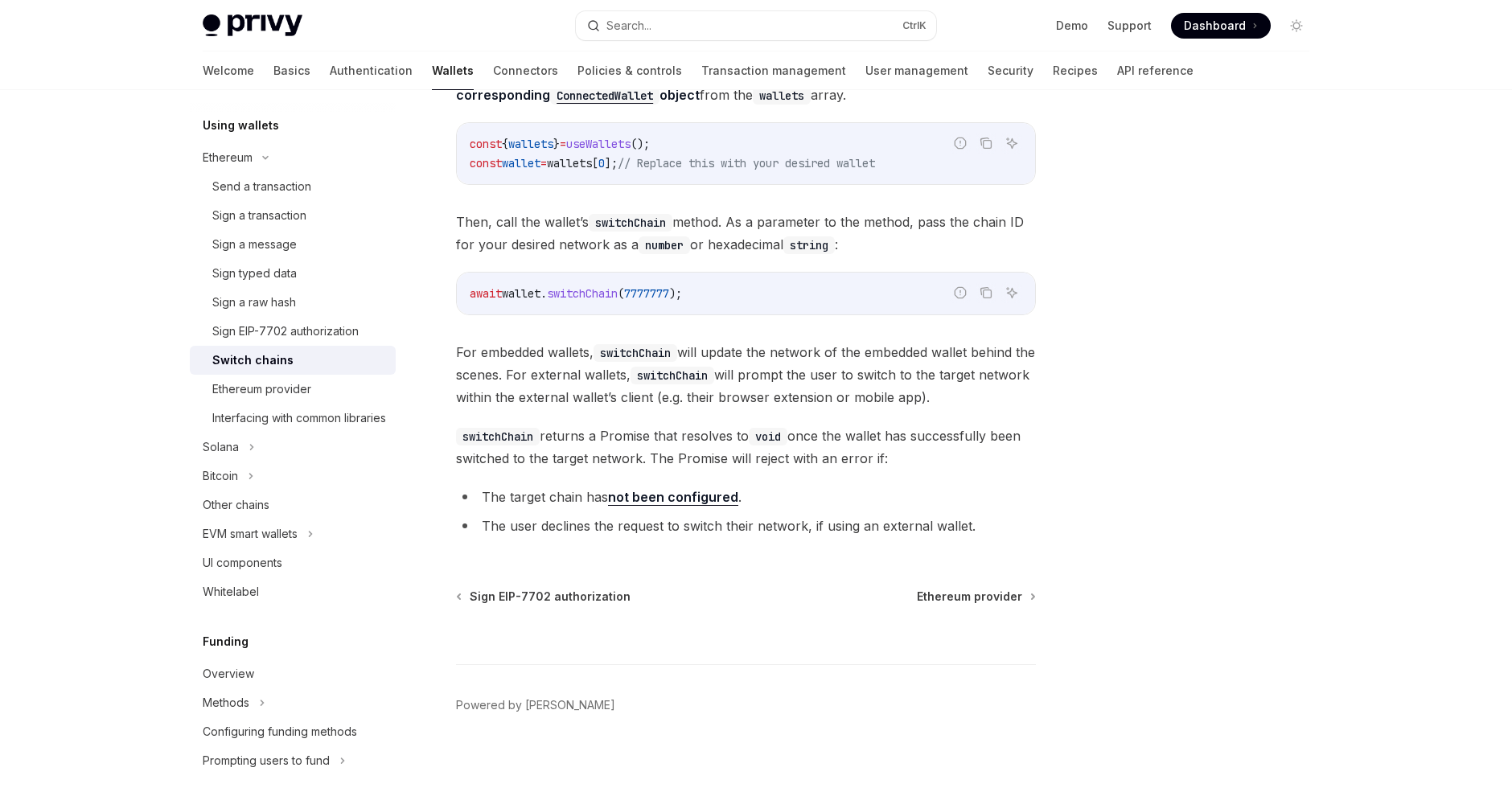
scroll to position [214, 0]
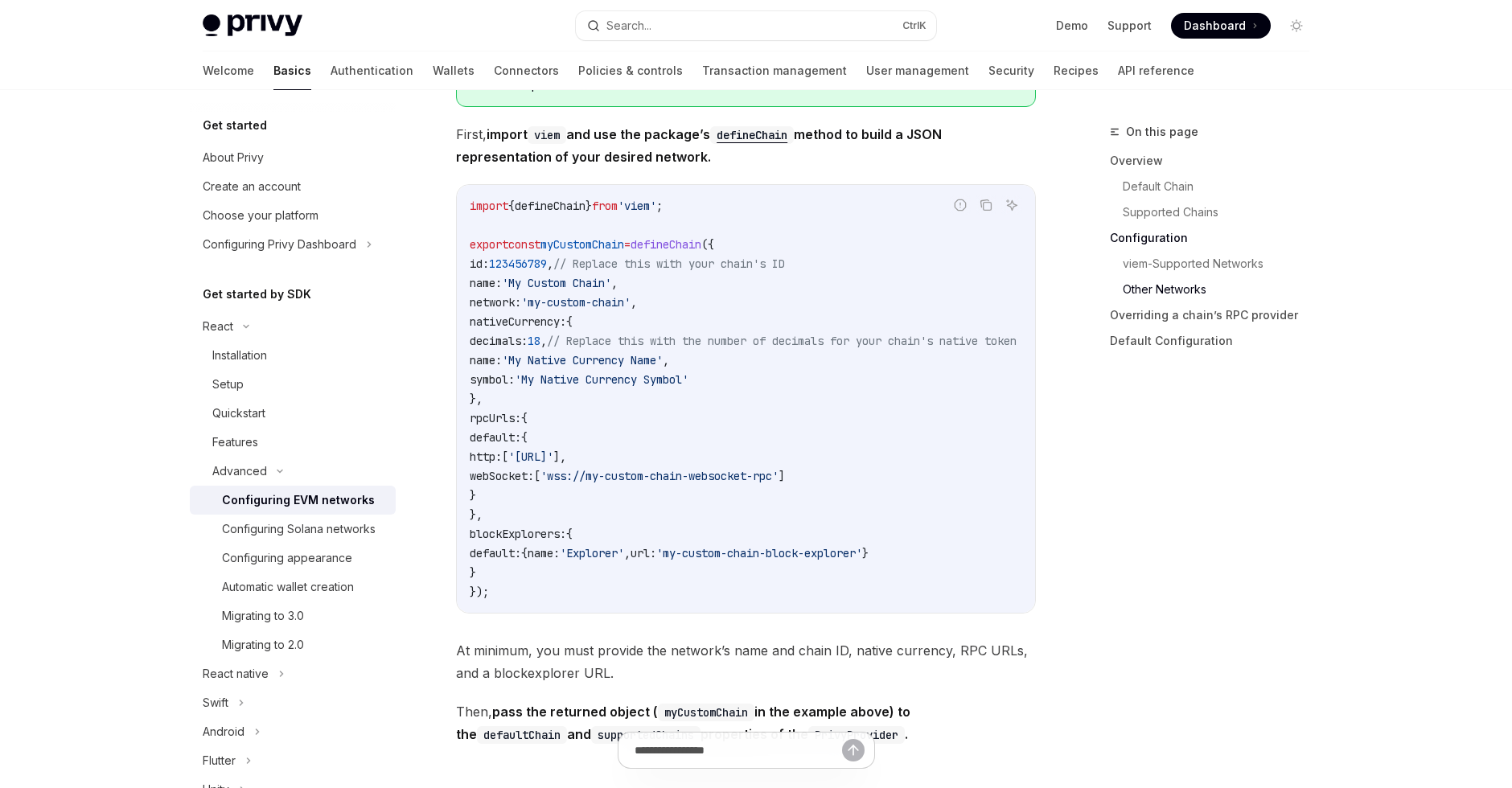
scroll to position [852, 0]
